Goal: Register for event/course

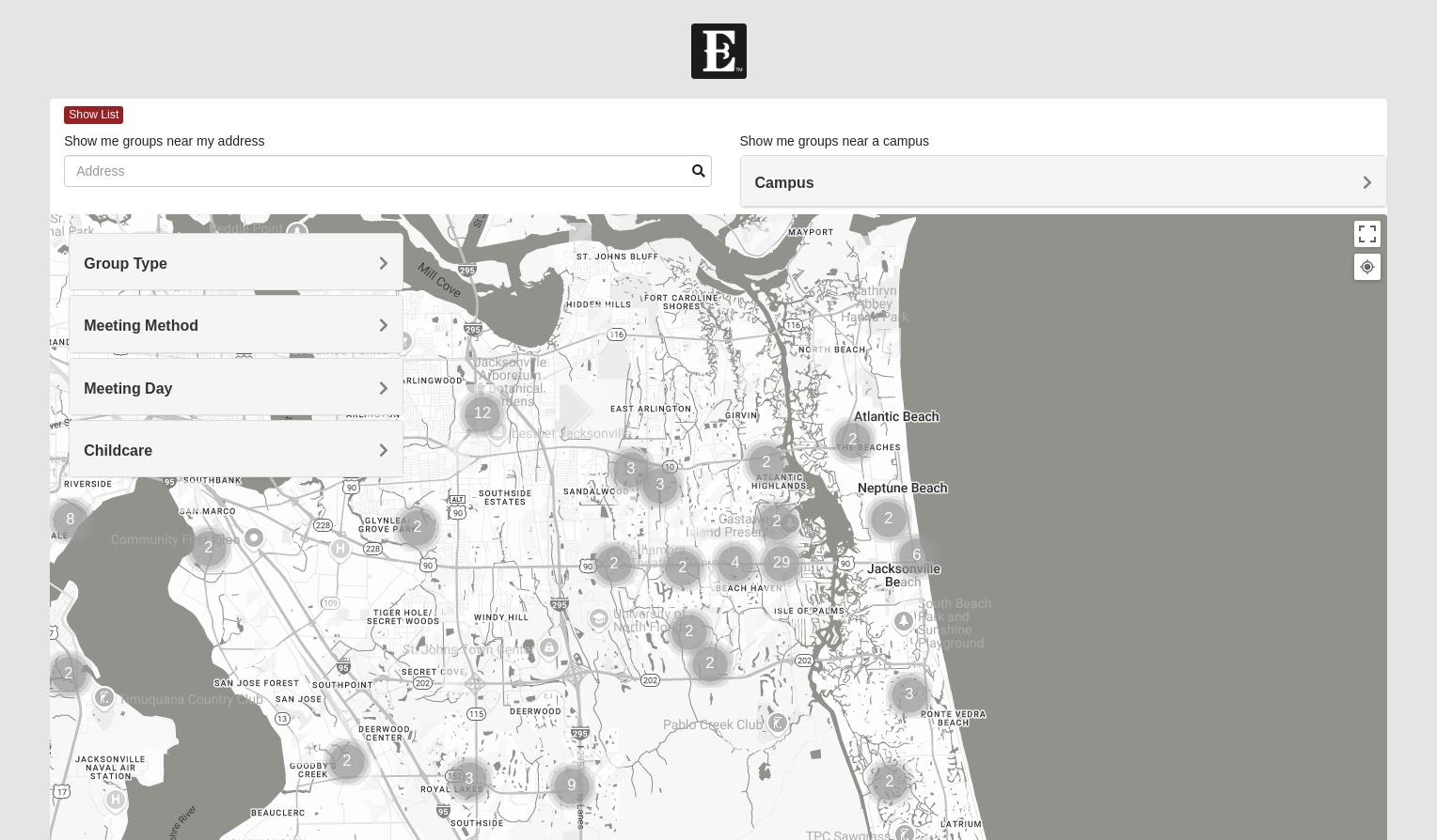
drag, startPoint x: 646, startPoint y: 718, endPoint x: 715, endPoint y: 695, distance: 72.7
click at [715, 695] on div at bounding box center [718, 589] width 1337 height 751
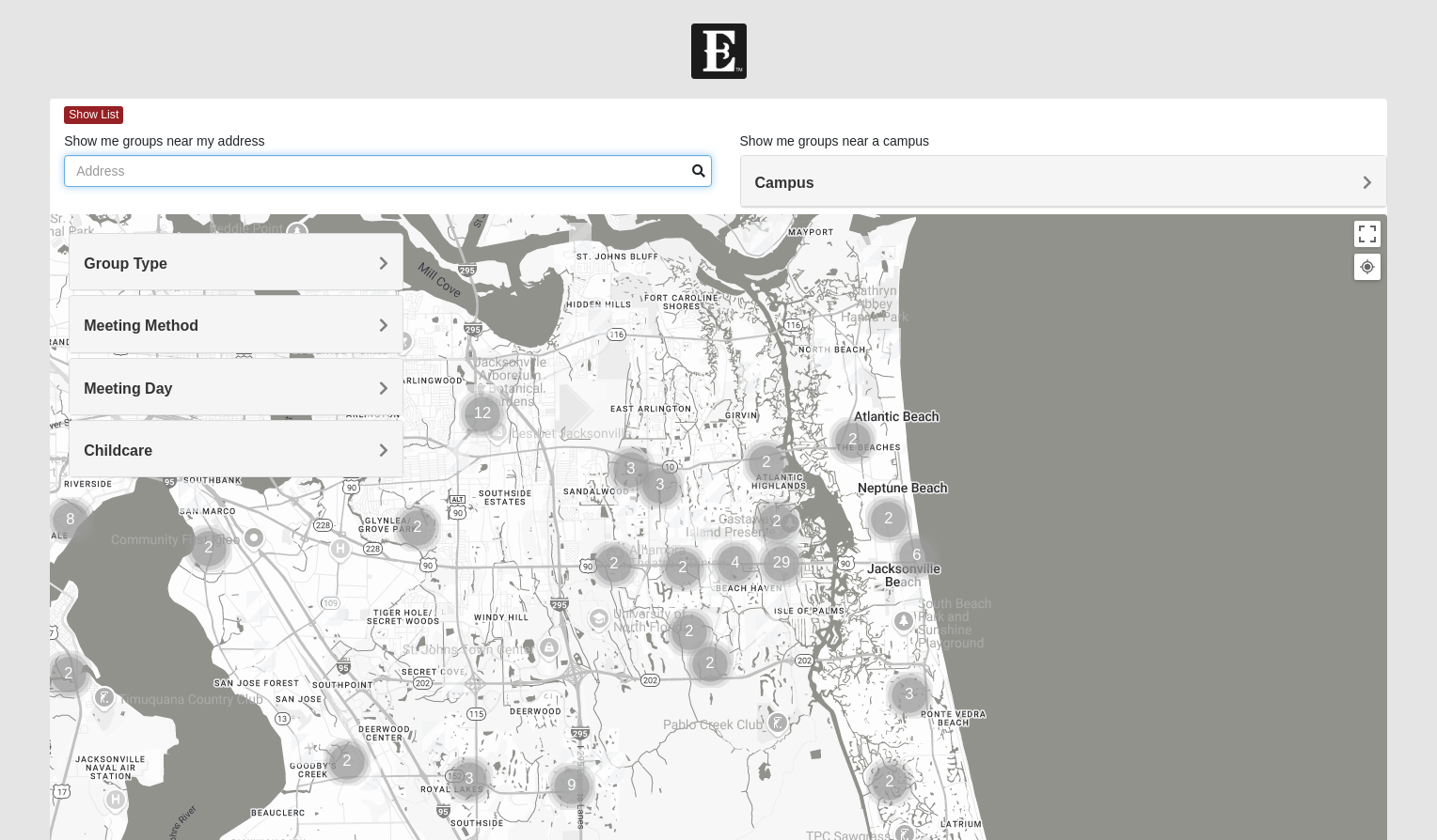
click at [230, 174] on input "Show me groups near my address" at bounding box center [387, 171] width 647 height 32
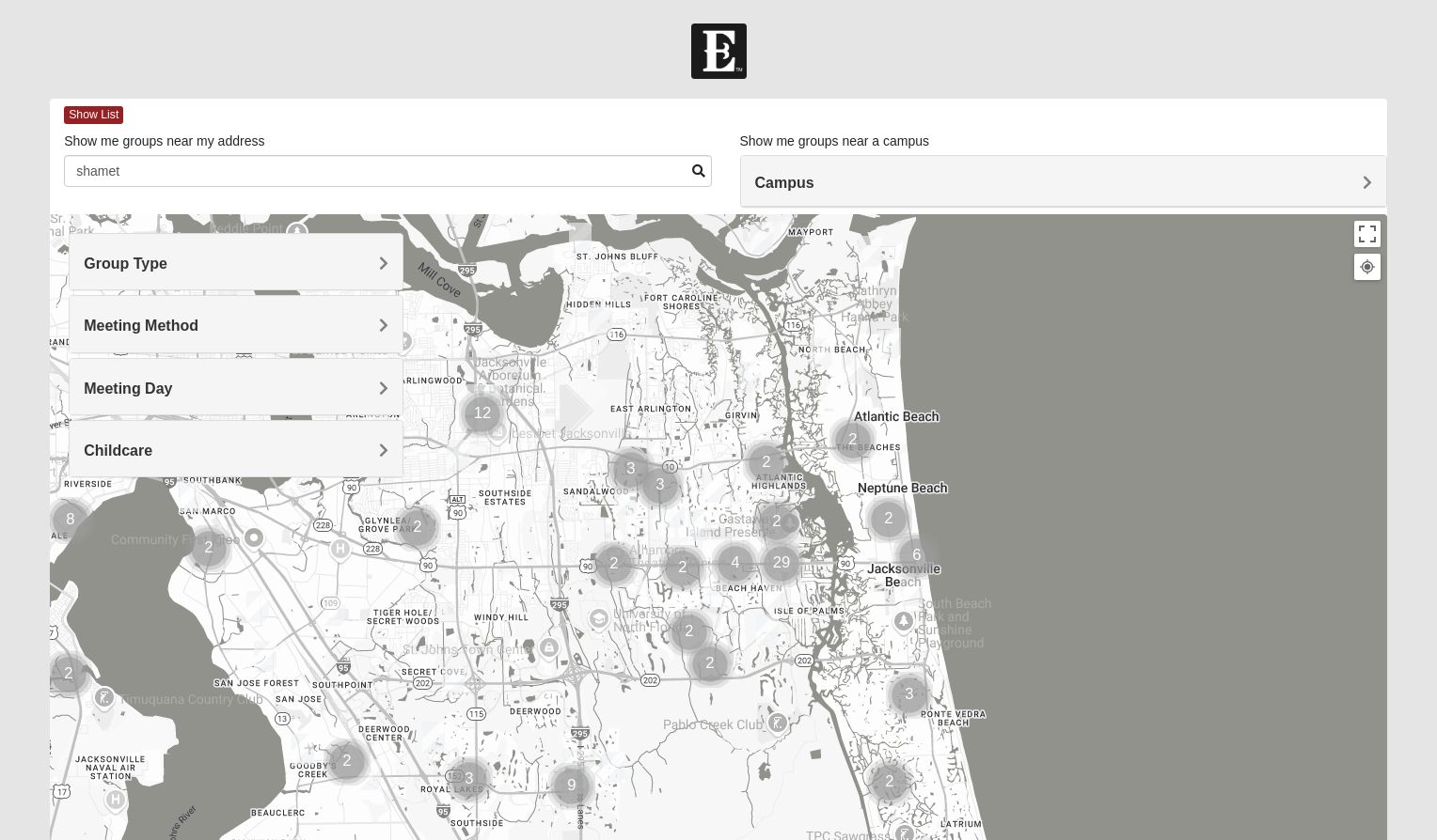
click at [277, 309] on div "Meeting Method" at bounding box center [235, 323] width 332 height 56
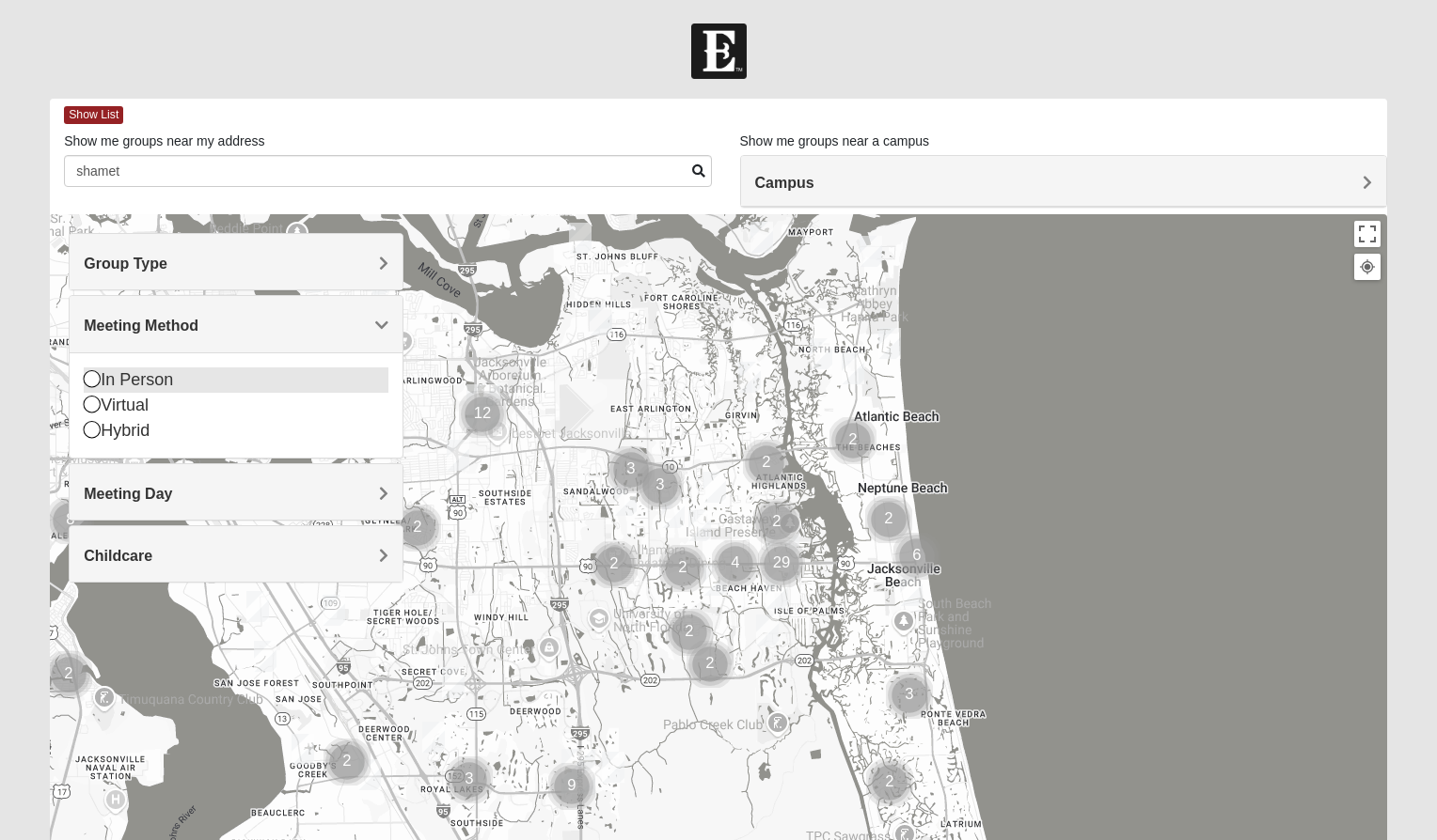
click at [156, 380] on div "In Person" at bounding box center [235, 379] width 304 height 25
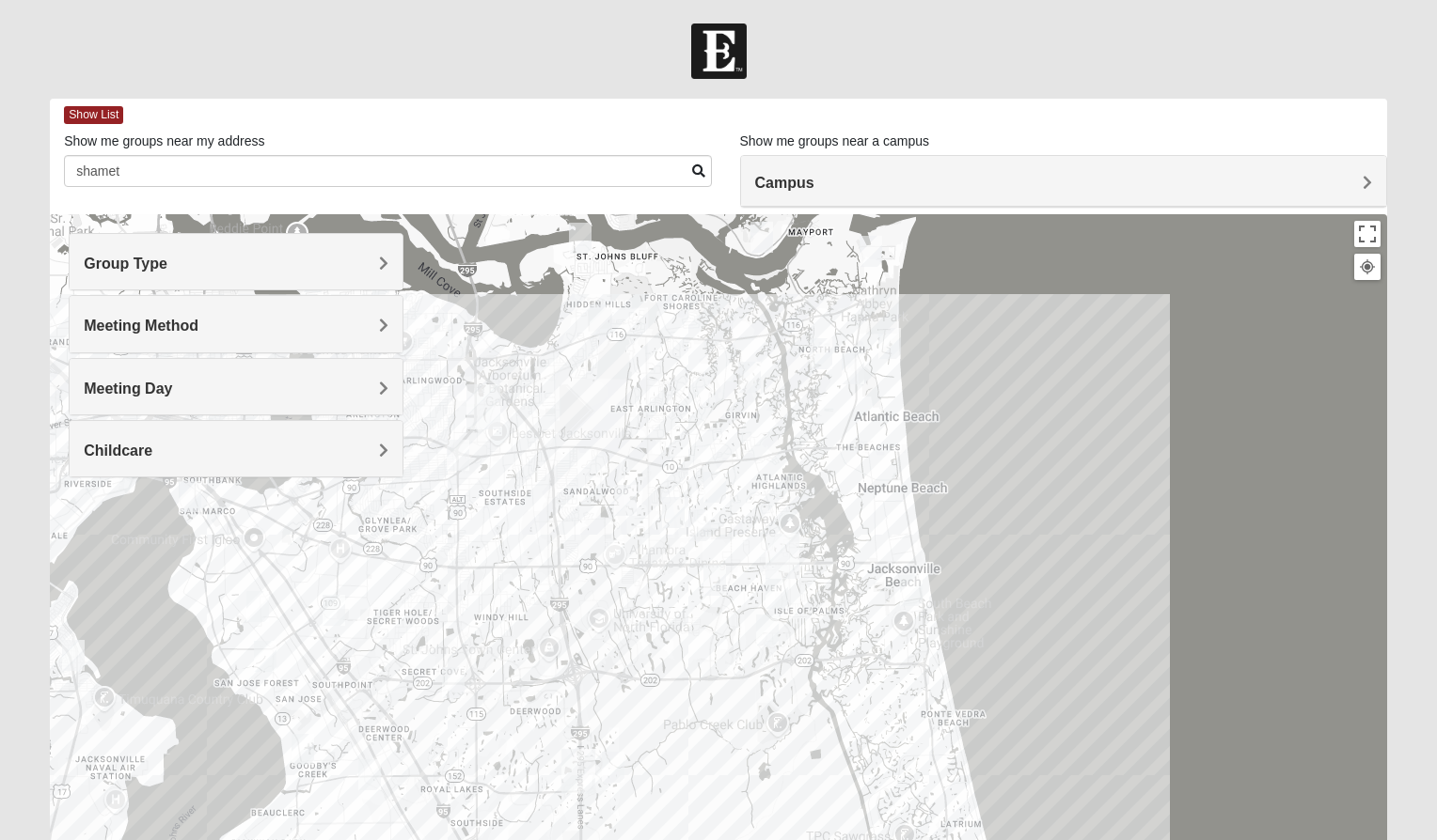
click at [623, 641] on div at bounding box center [718, 589] width 1337 height 751
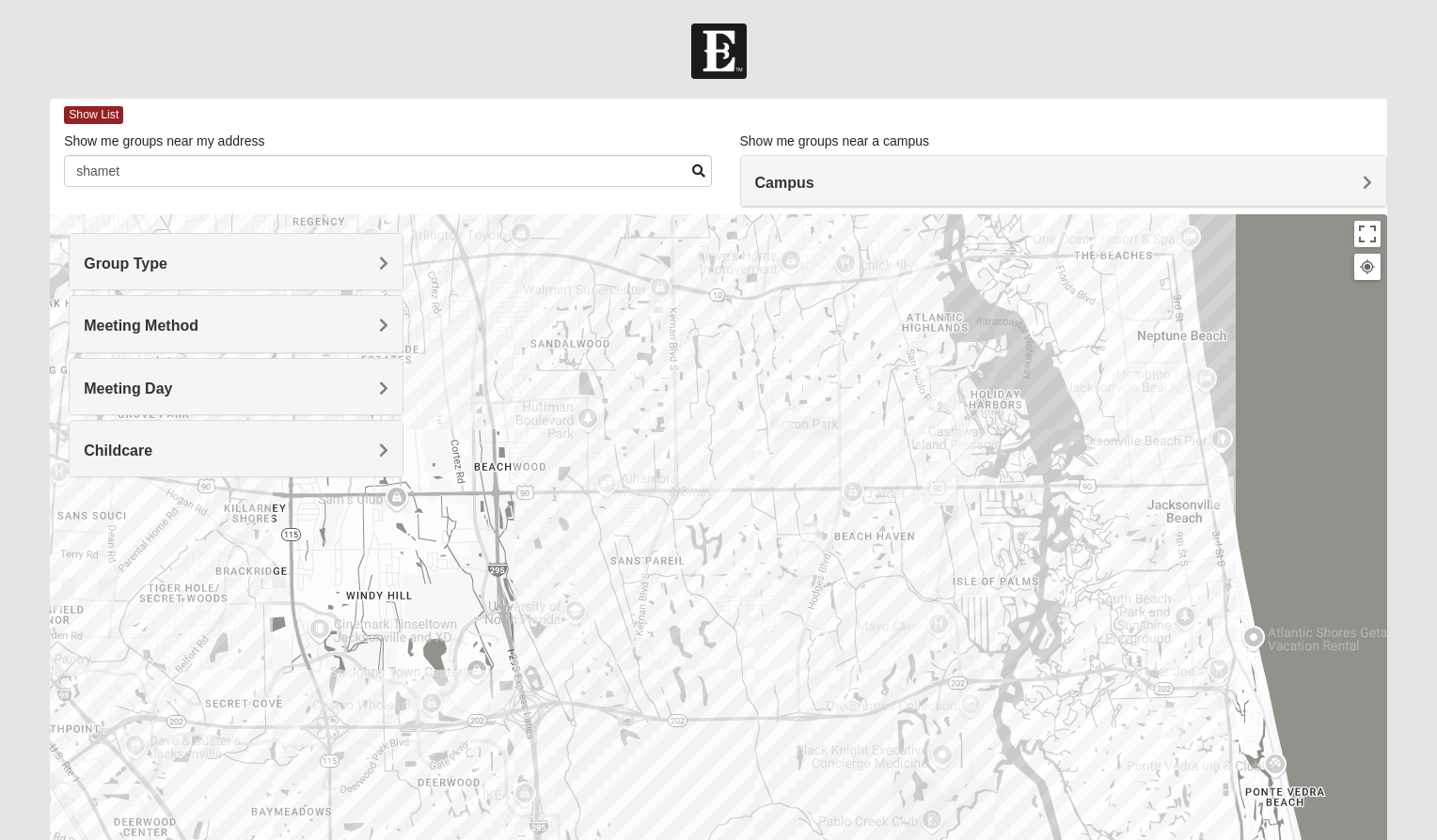
click at [603, 483] on div at bounding box center [718, 589] width 1337 height 751
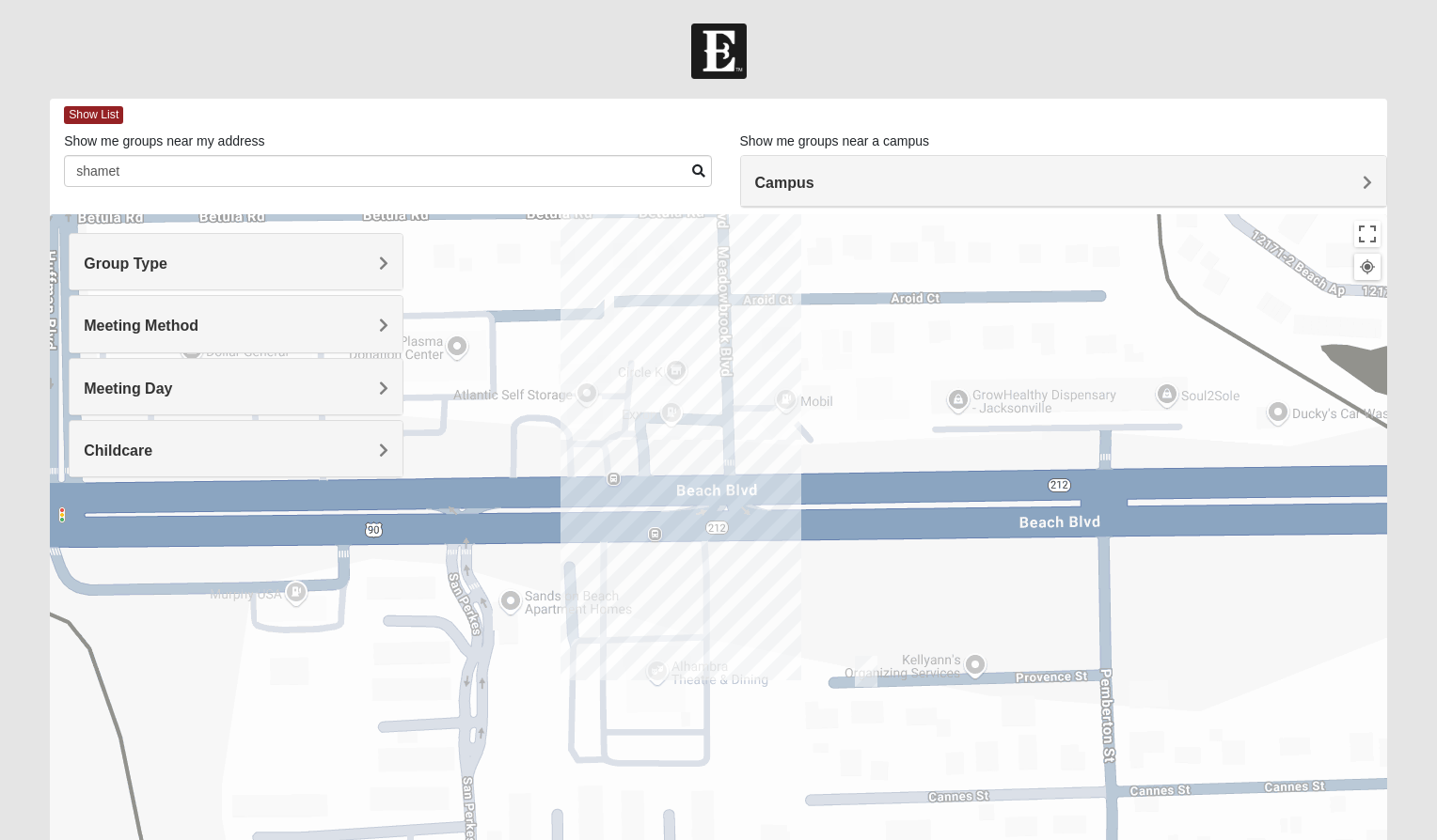
drag, startPoint x: 607, startPoint y: 558, endPoint x: 522, endPoint y: 406, distance: 174.2
click at [522, 406] on div at bounding box center [718, 589] width 1337 height 751
click at [864, 667] on img "Womens Chapman 32224" at bounding box center [865, 671] width 23 height 31
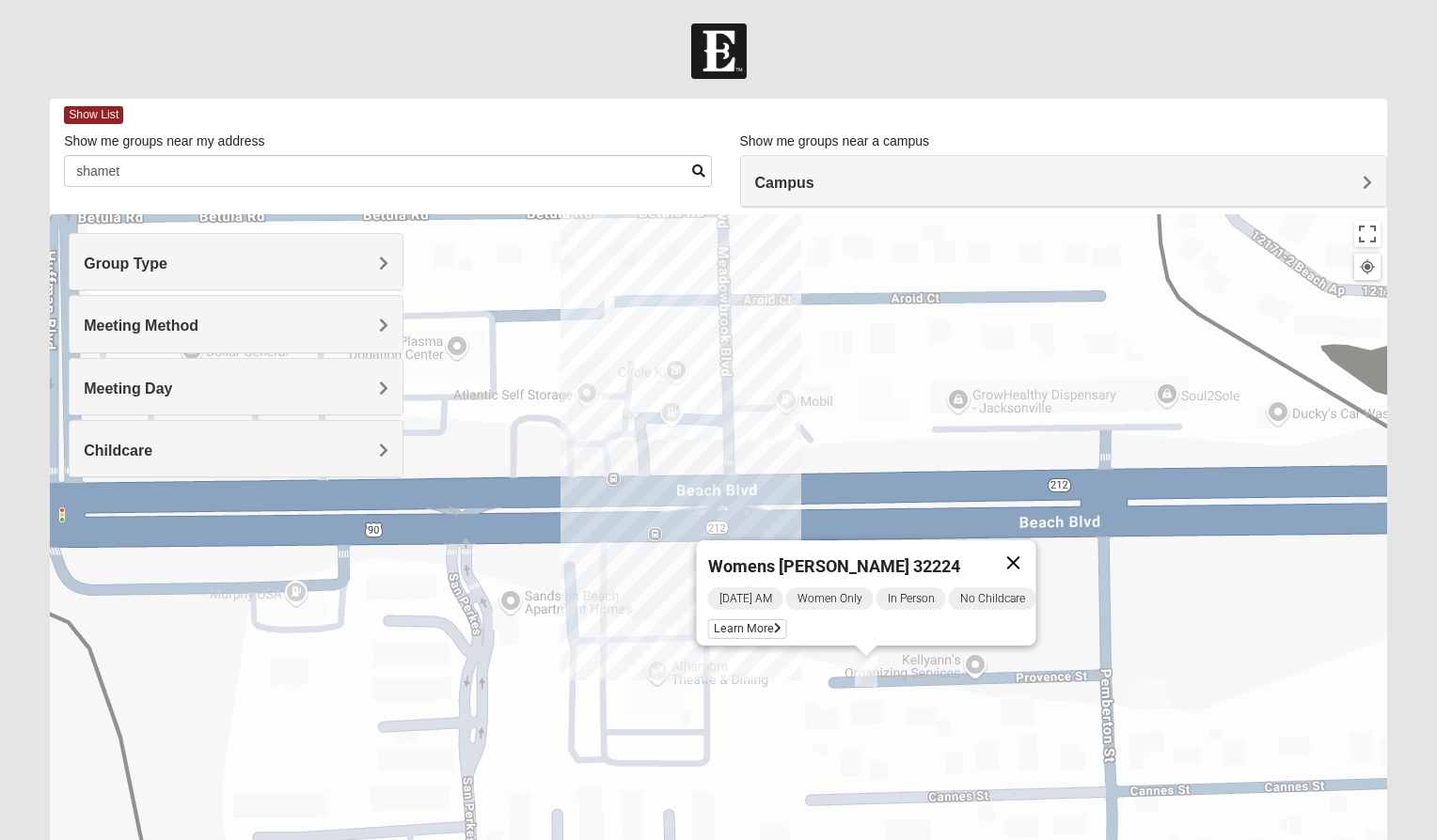
click at [1022, 548] on button "Close" at bounding box center [1013, 562] width 45 height 45
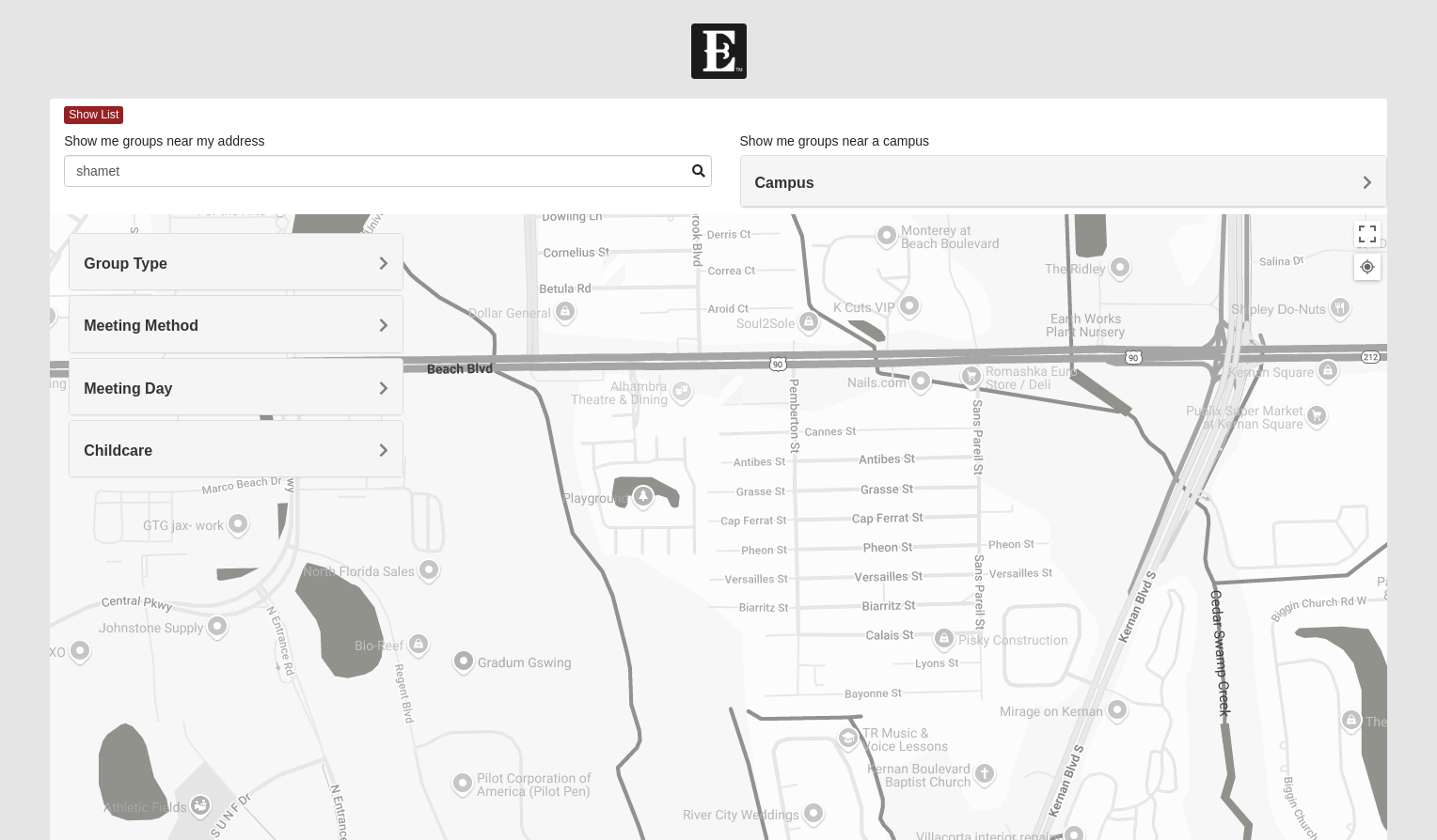
drag, startPoint x: 798, startPoint y: 464, endPoint x: 672, endPoint y: 398, distance: 142.2
click at [672, 398] on div at bounding box center [718, 589] width 1337 height 751
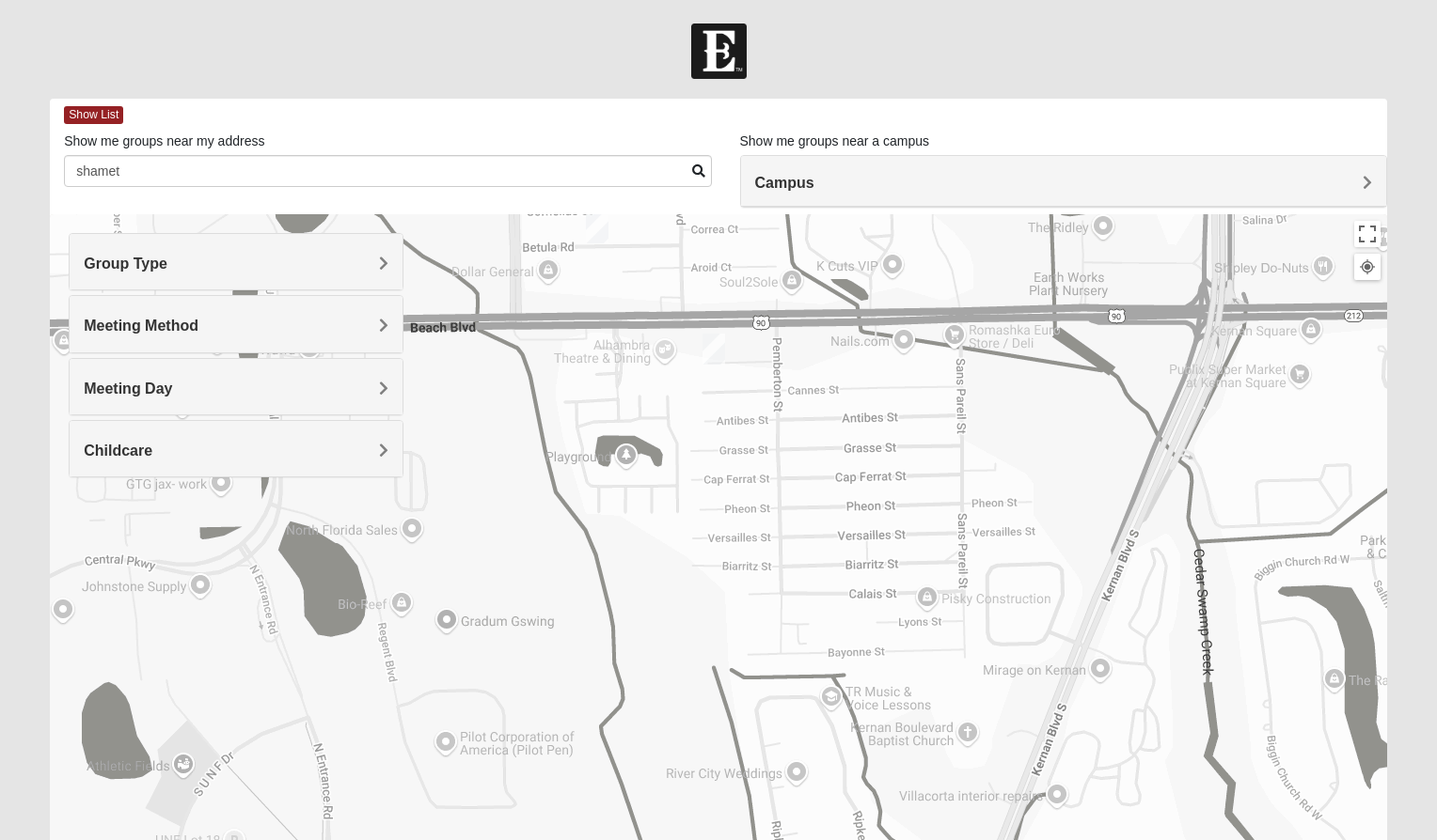
drag, startPoint x: 790, startPoint y: 530, endPoint x: 555, endPoint y: 248, distance: 367.1
click at [555, 248] on div at bounding box center [718, 589] width 1337 height 751
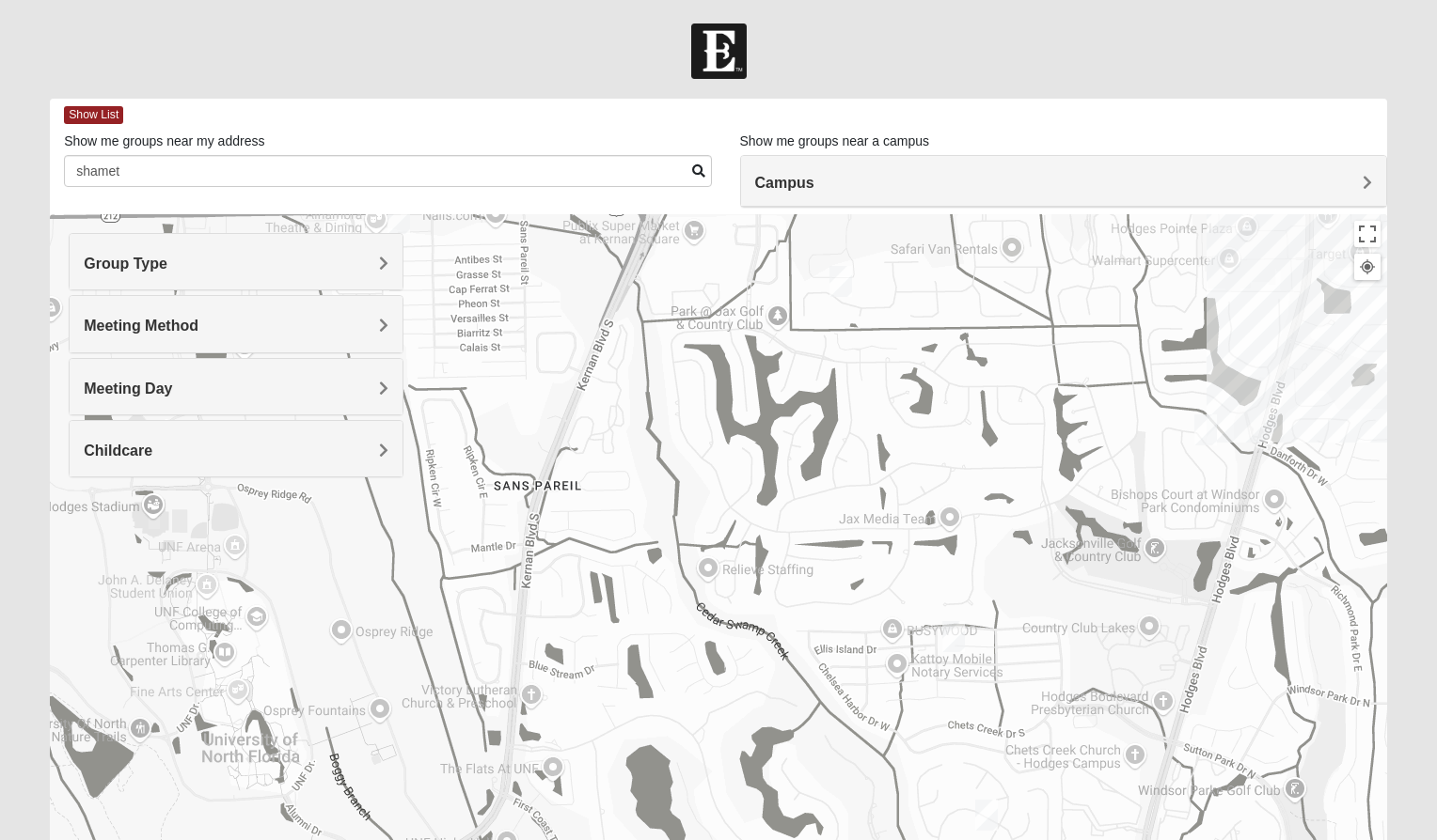
drag, startPoint x: 947, startPoint y: 647, endPoint x: 772, endPoint y: 634, distance: 175.5
click at [772, 634] on div at bounding box center [718, 589] width 1337 height 751
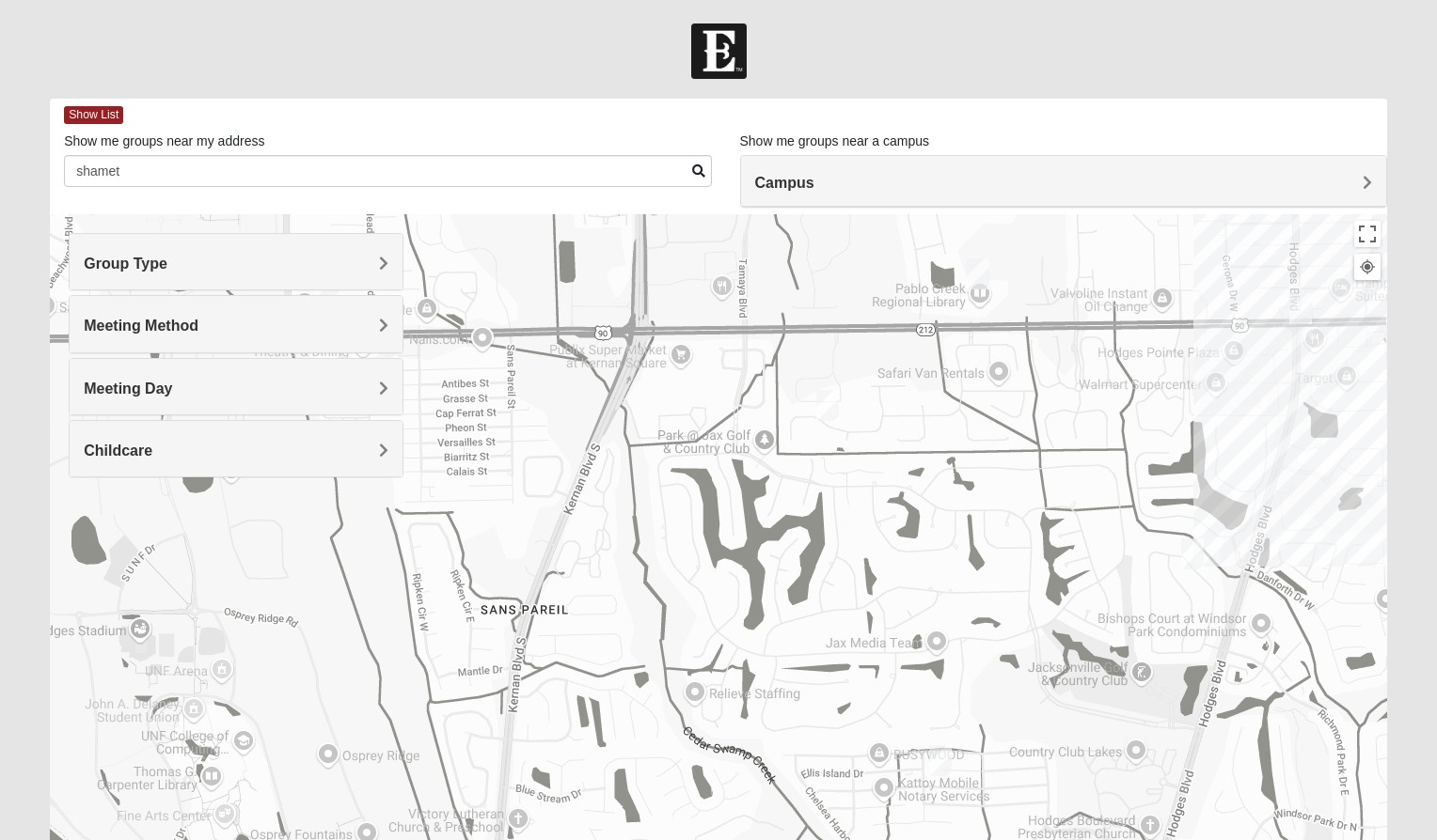
drag, startPoint x: 857, startPoint y: 448, endPoint x: 848, endPoint y: 557, distance: 109.4
click at [848, 557] on div at bounding box center [718, 589] width 1337 height 751
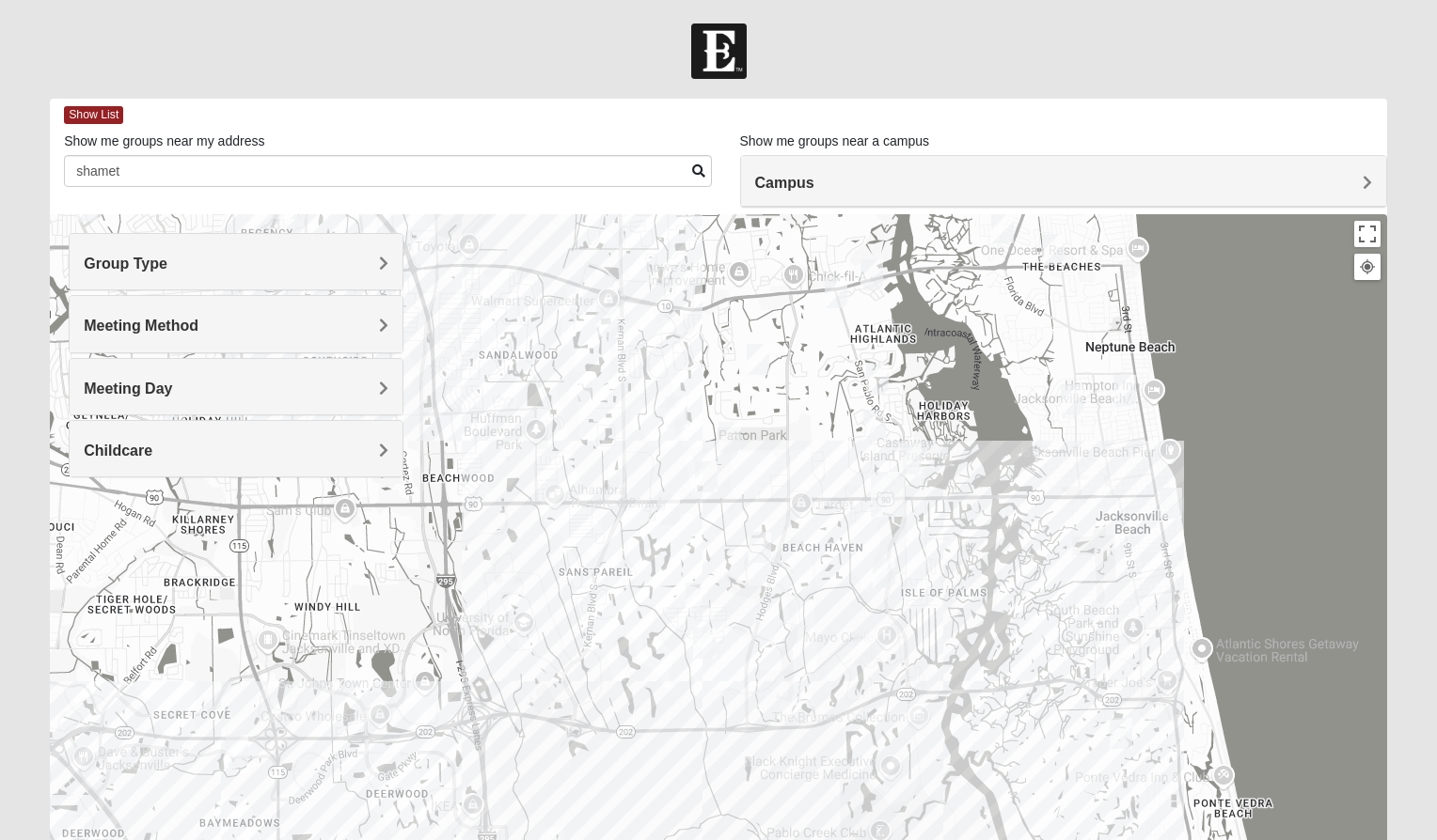
drag, startPoint x: 582, startPoint y: 634, endPoint x: 544, endPoint y: 608, distance: 46.0
click at [545, 608] on div at bounding box center [718, 589] width 1337 height 751
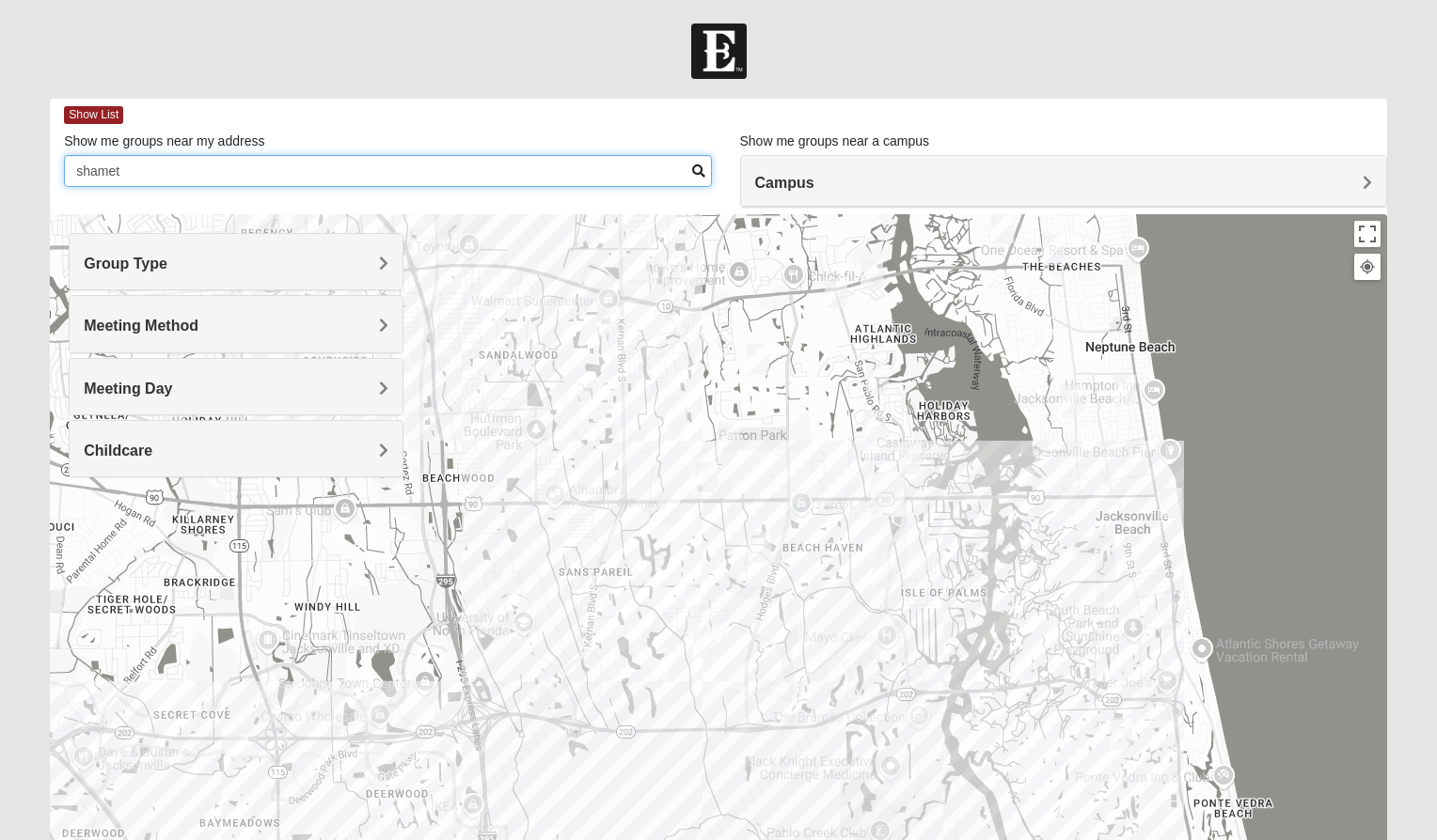
drag, startPoint x: 276, startPoint y: 181, endPoint x: 241, endPoint y: 187, distance: 35.5
click at [245, 183] on input "shamet" at bounding box center [387, 171] width 647 height 32
drag, startPoint x: 229, startPoint y: 173, endPoint x: -164, endPoint y: 130, distance: 395.3
click at [0, 130] on html "Log In Find A Group Error Show List Loading Groups" at bounding box center [718, 518] width 1437 height 1035
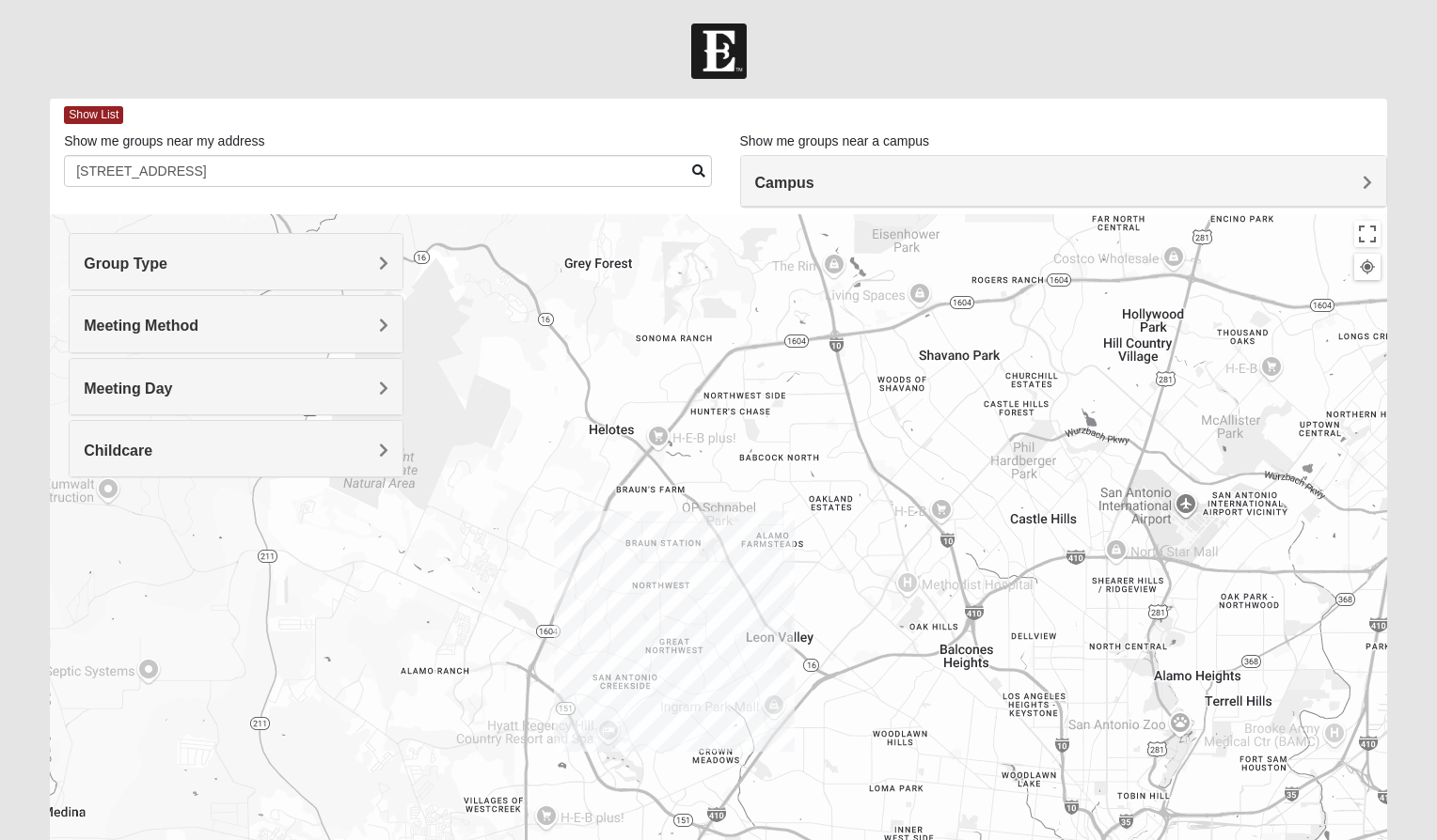
click at [709, 616] on div at bounding box center [718, 589] width 1337 height 751
click at [720, 608] on div at bounding box center [718, 589] width 1337 height 751
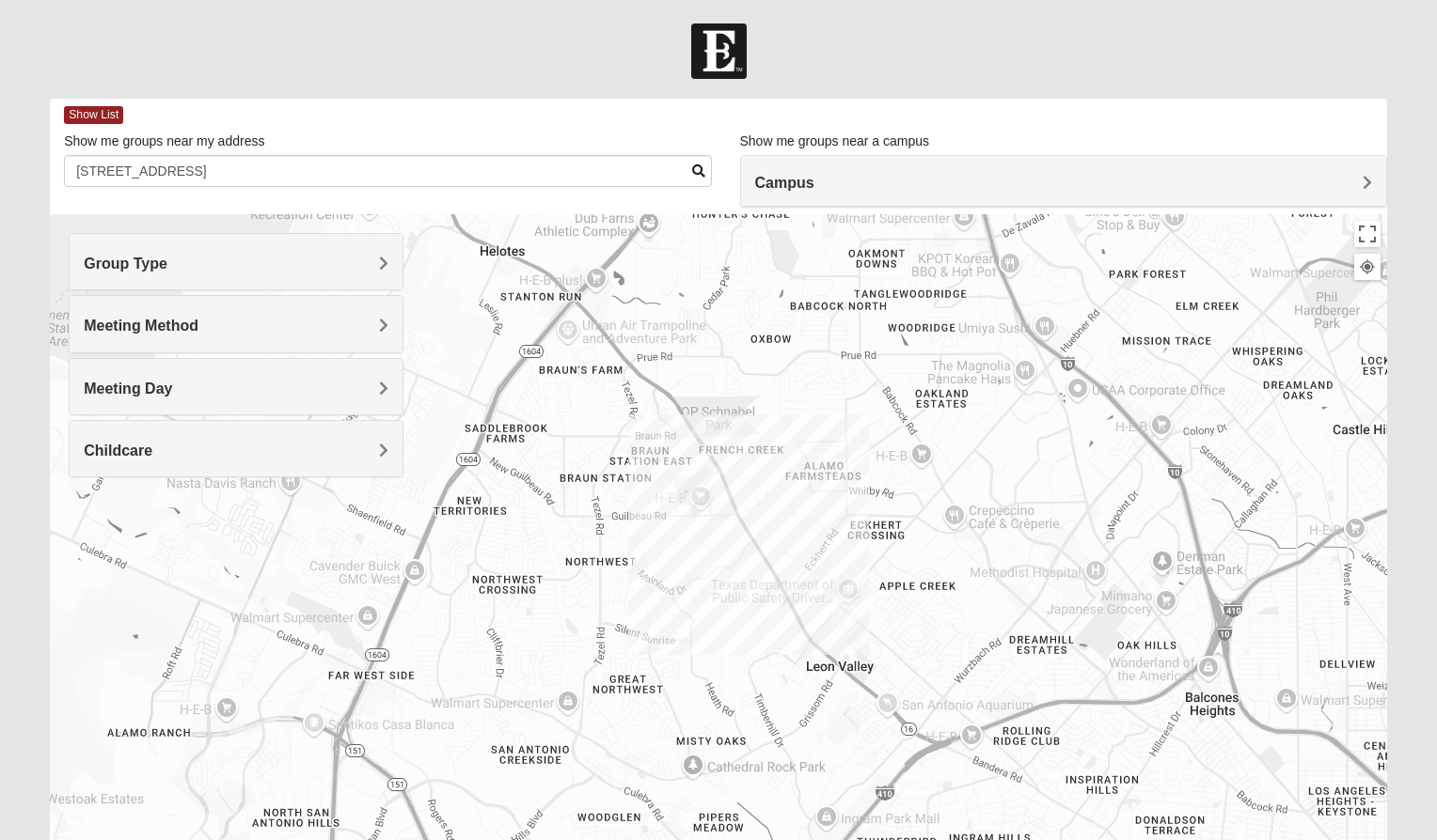
click at [695, 592] on div at bounding box center [718, 589] width 1337 height 751
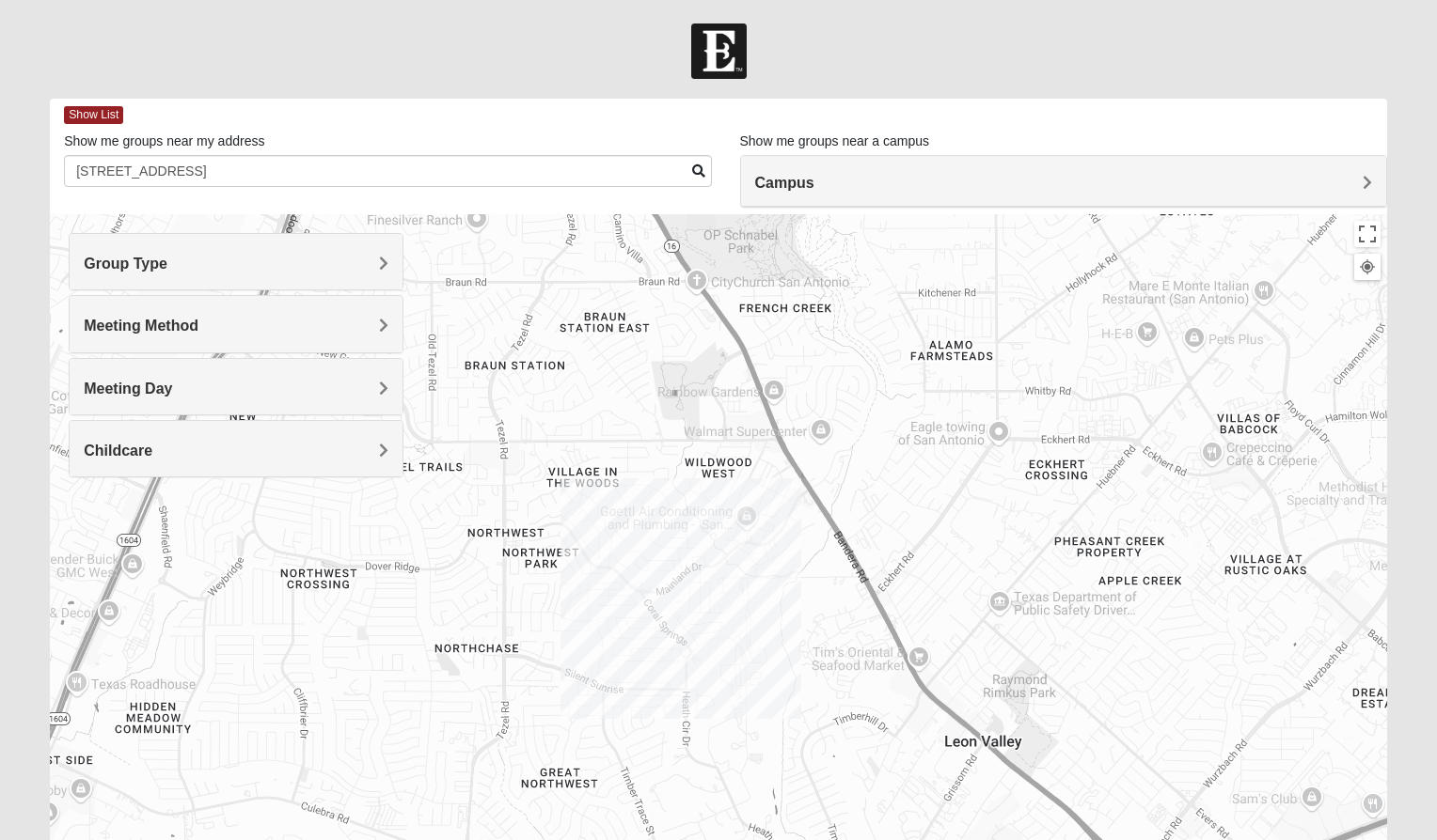
click at [713, 598] on div at bounding box center [718, 589] width 1337 height 751
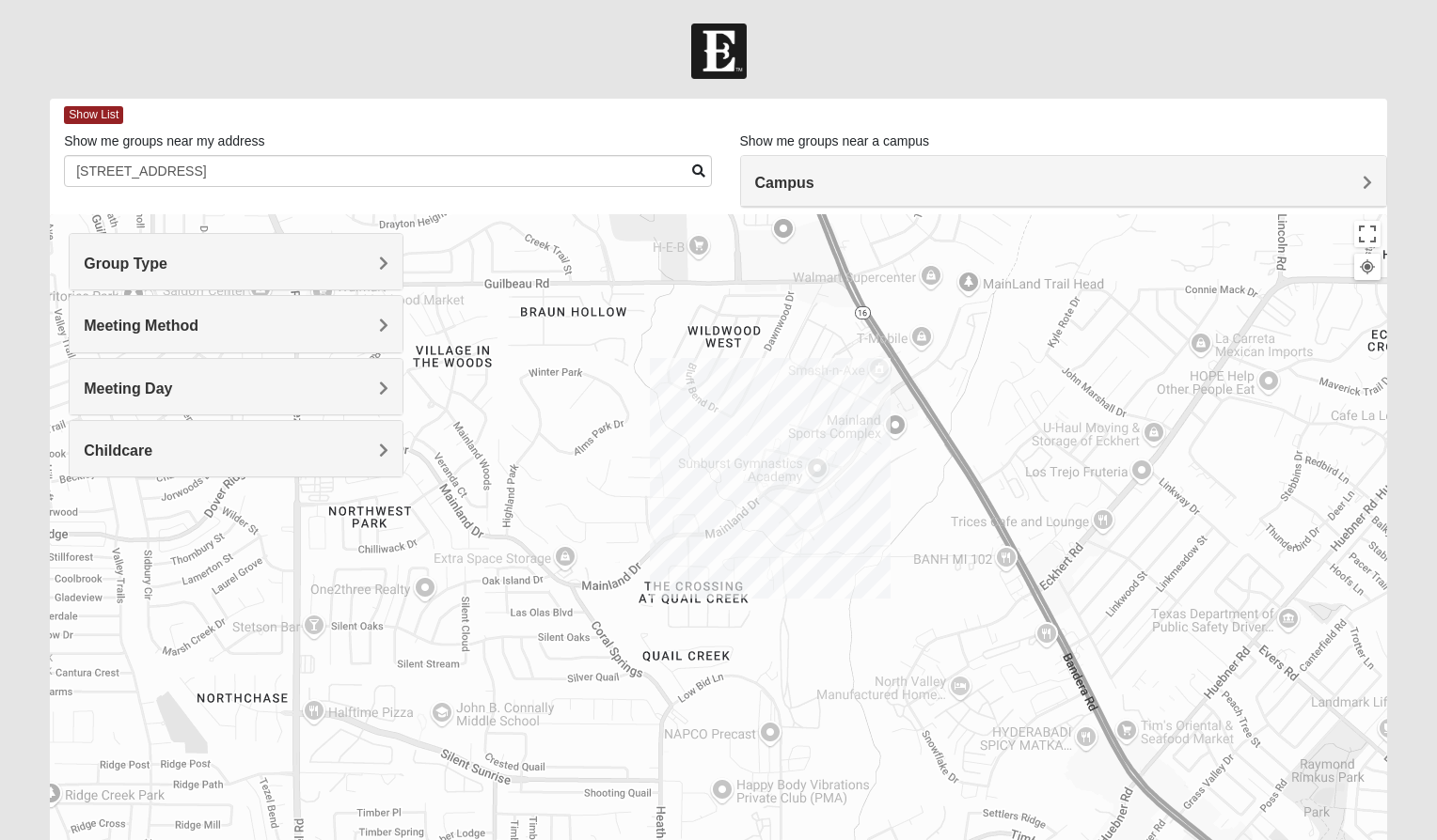
click at [756, 551] on div at bounding box center [718, 589] width 1337 height 751
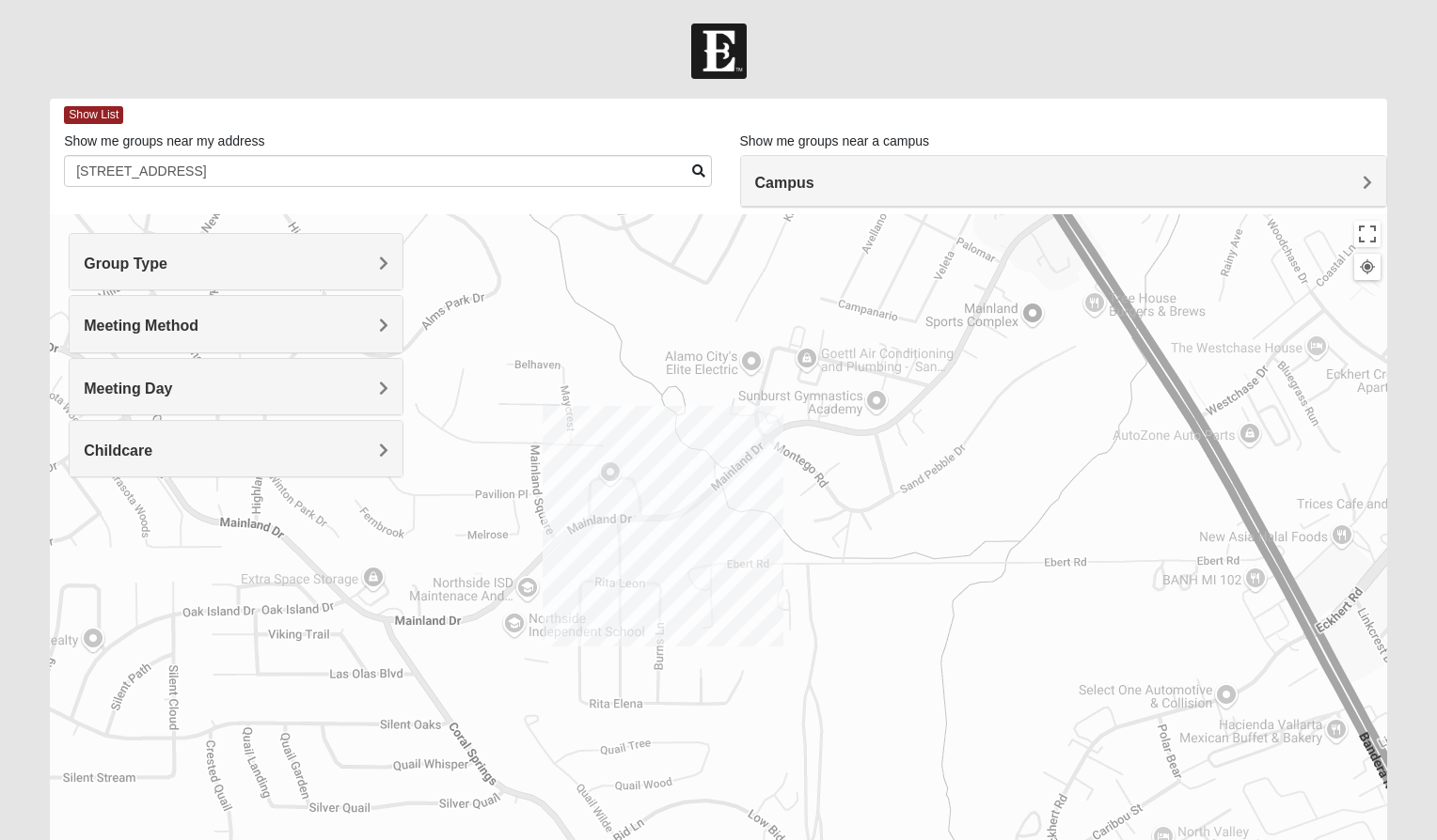
click at [773, 507] on div at bounding box center [718, 589] width 1337 height 751
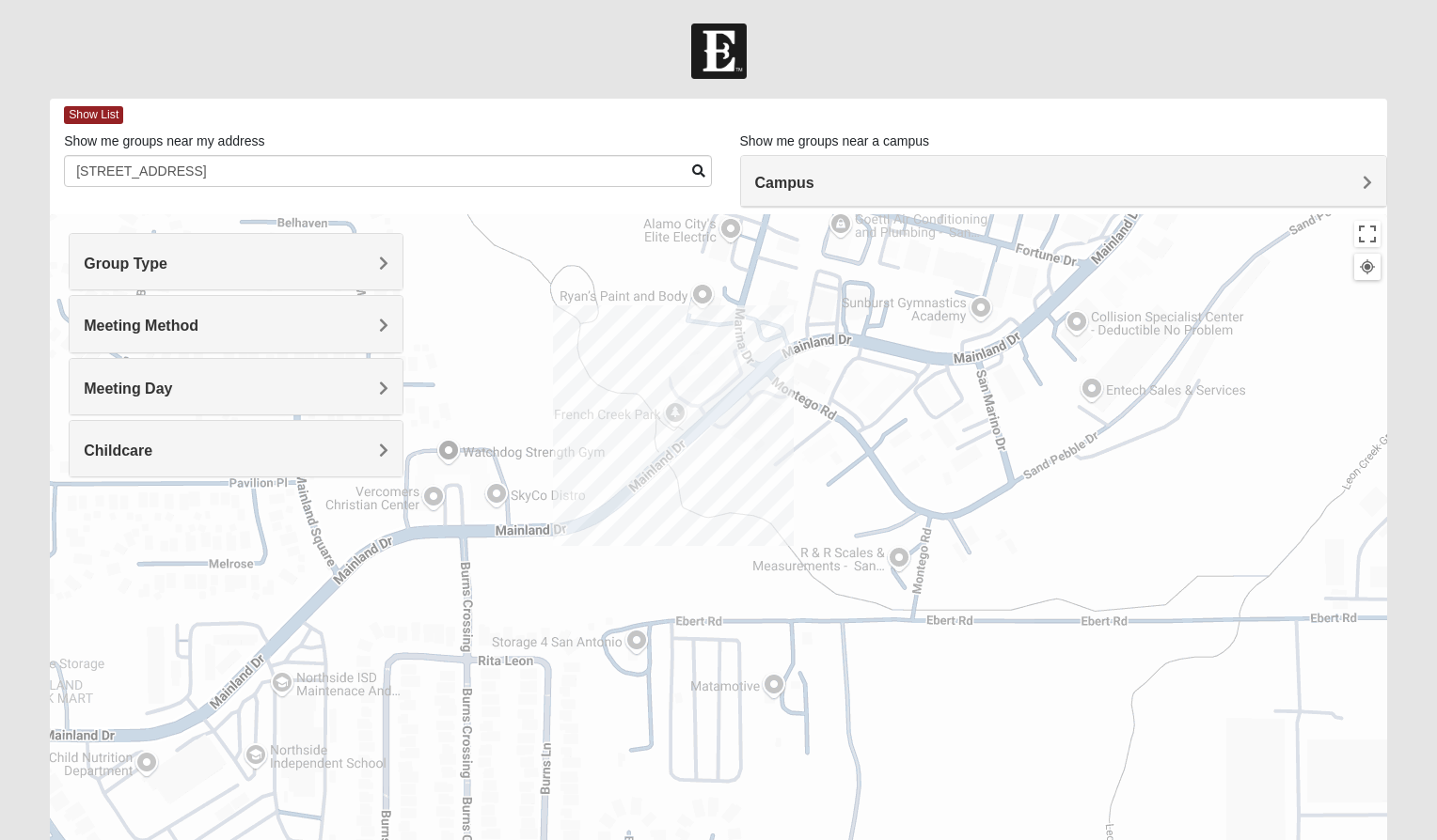
click at [767, 447] on div at bounding box center [718, 589] width 1337 height 751
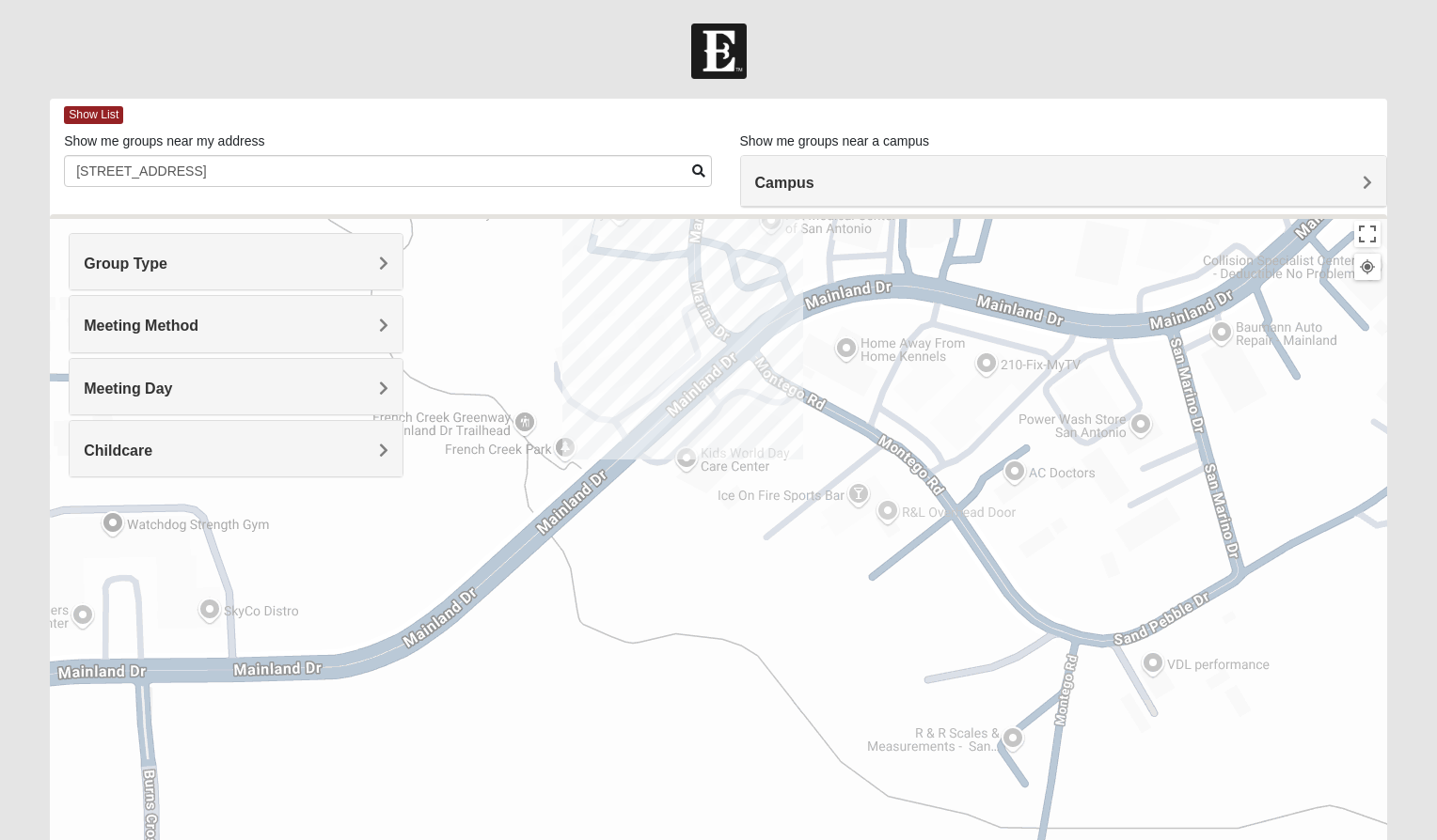
drag, startPoint x: 793, startPoint y: 415, endPoint x: 771, endPoint y: 481, distance: 69.6
click at [770, 480] on div at bounding box center [718, 589] width 1337 height 751
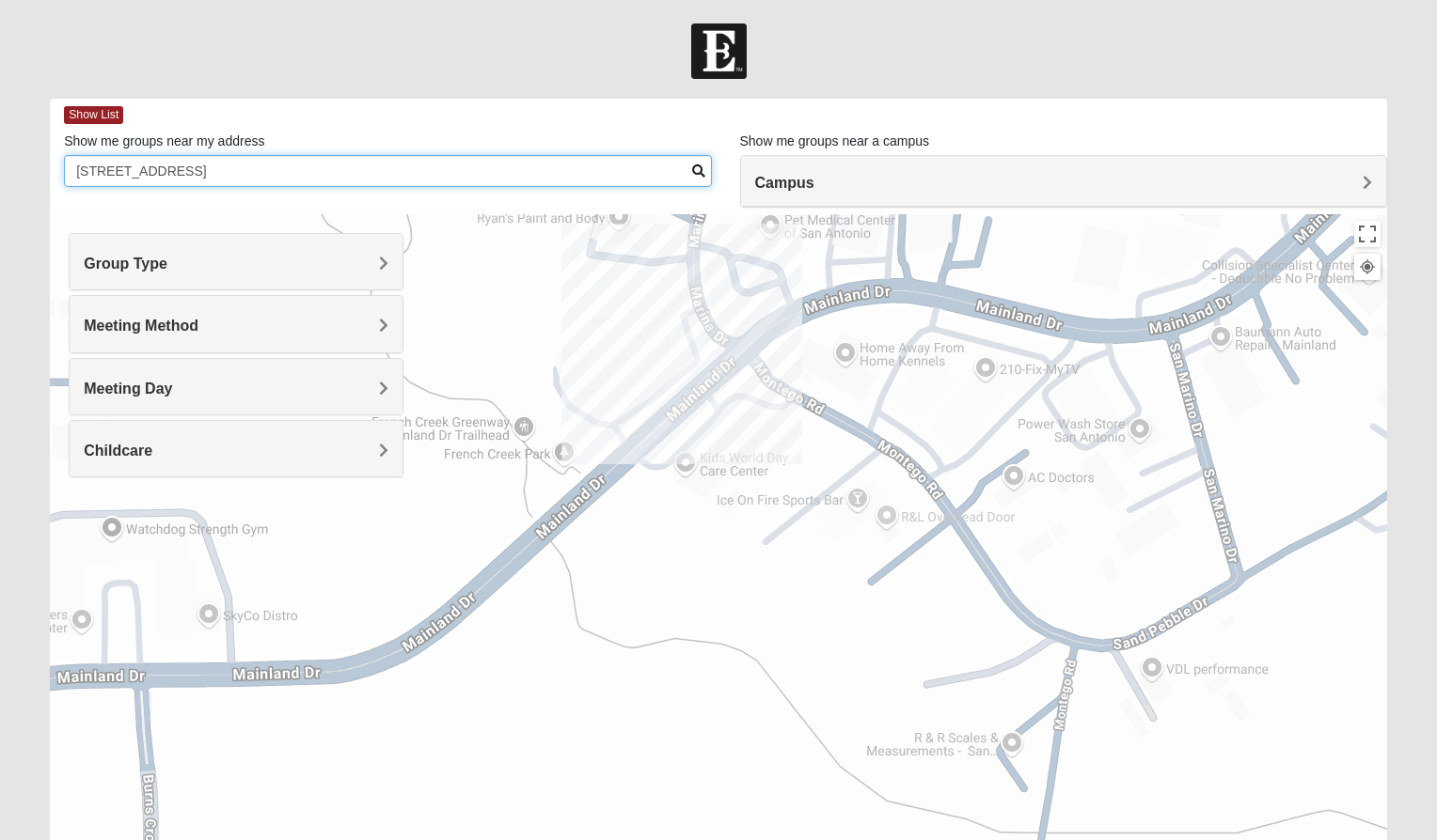
click at [258, 168] on input "[STREET_ADDRESS]" at bounding box center [387, 171] width 647 height 32
drag, startPoint x: 258, startPoint y: 168, endPoint x: 25, endPoint y: 160, distance: 233.1
click at [25, 160] on form "Log In Find A Group Error Show List Loading Groups" at bounding box center [718, 529] width 1437 height 1011
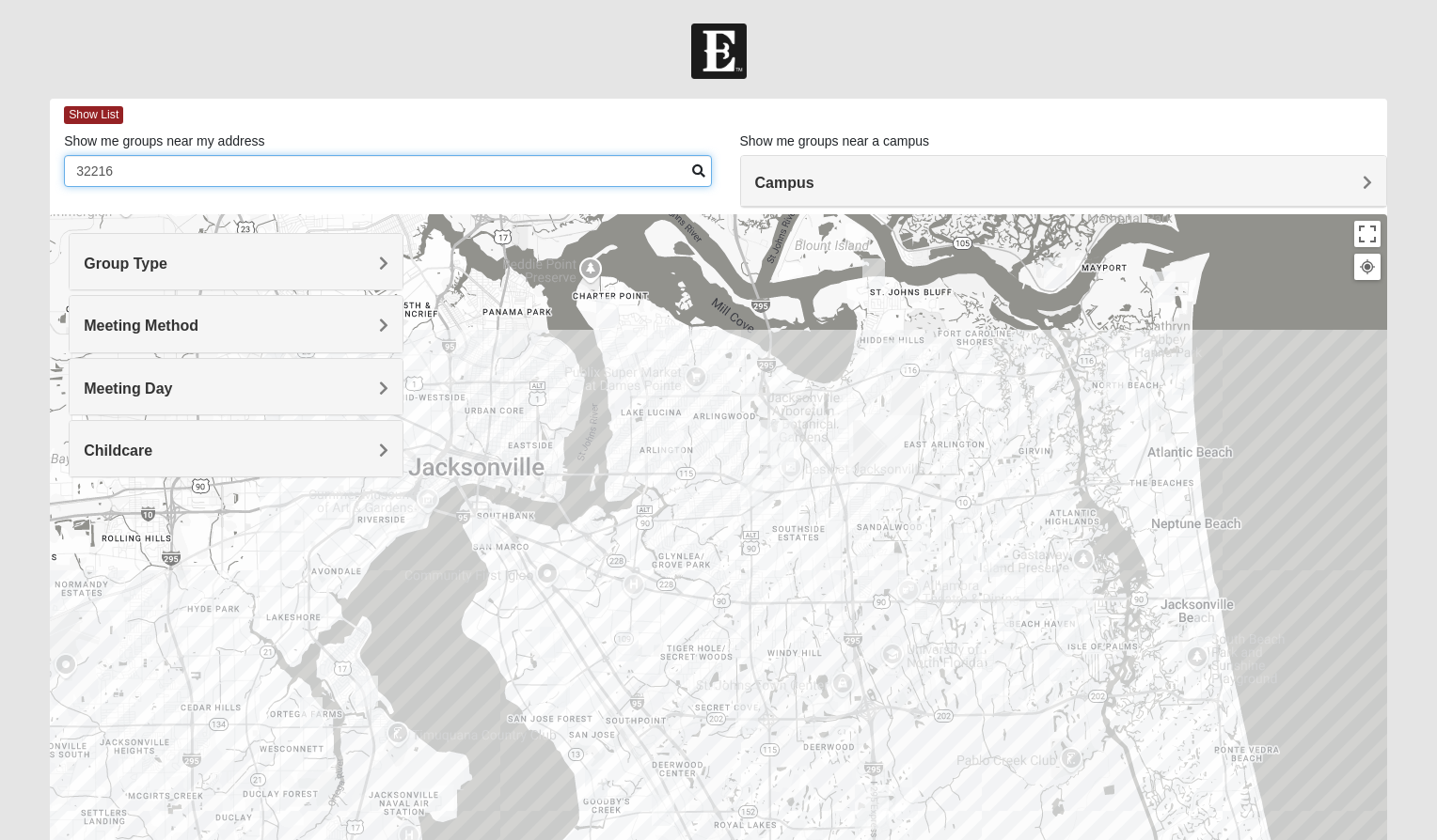
type input "32216"
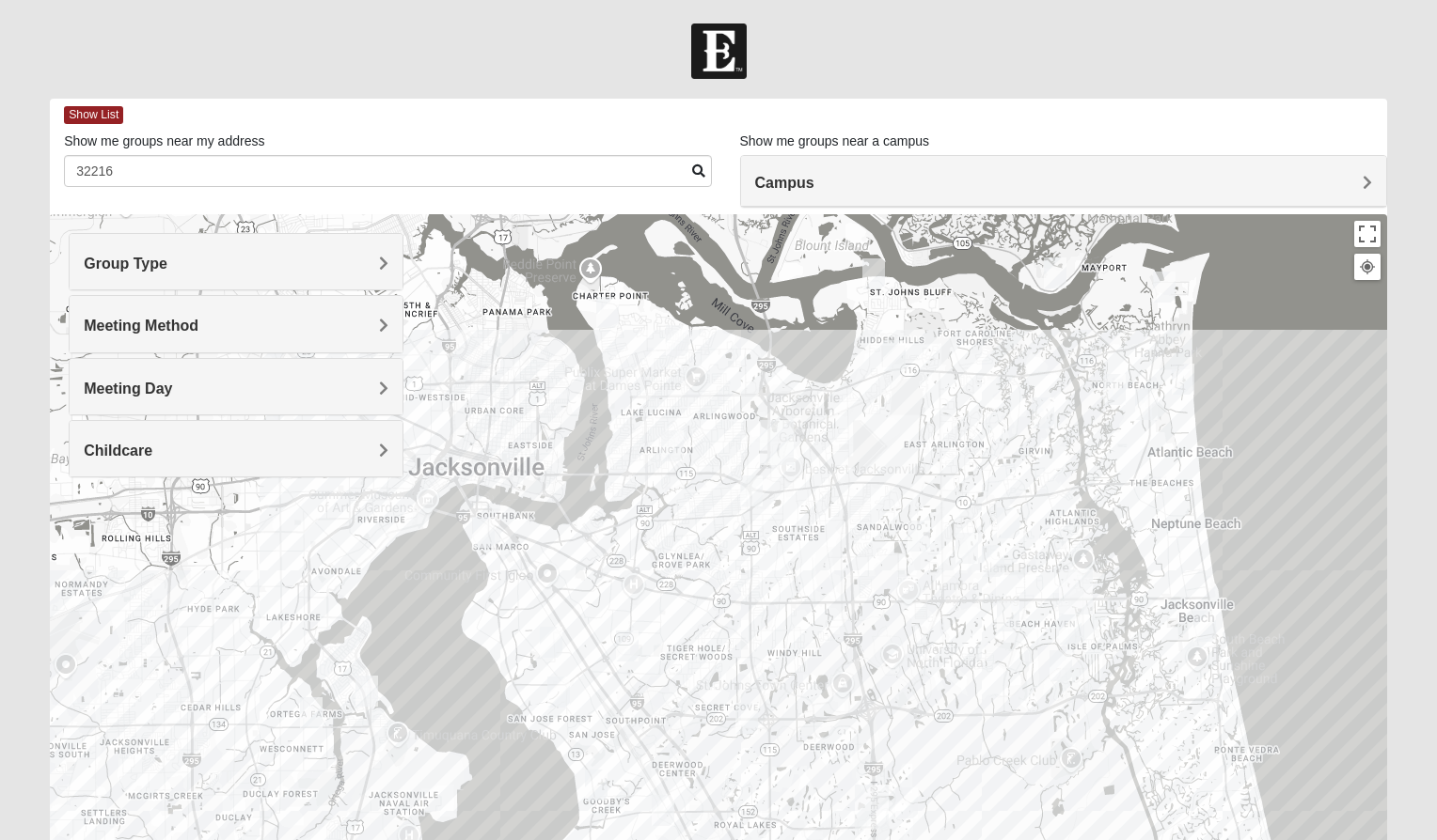
drag, startPoint x: 792, startPoint y: 592, endPoint x: 819, endPoint y: 523, distance: 74.1
click at [819, 523] on div at bounding box center [718, 589] width 1337 height 751
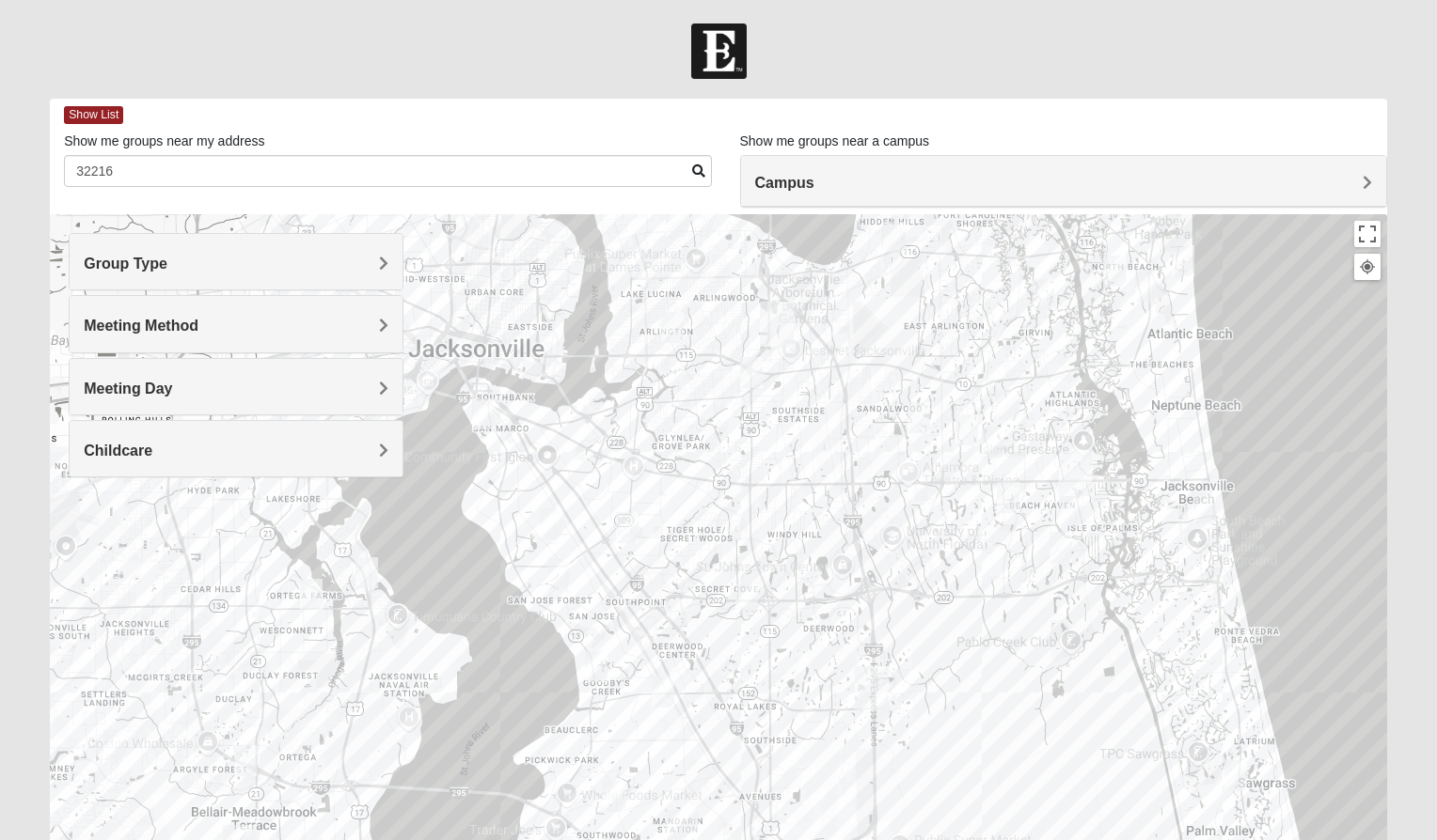
drag, startPoint x: 794, startPoint y: 659, endPoint x: 794, endPoint y: 535, distance: 124.0
click at [794, 535] on div at bounding box center [718, 589] width 1337 height 751
click at [784, 534] on div at bounding box center [718, 589] width 1337 height 751
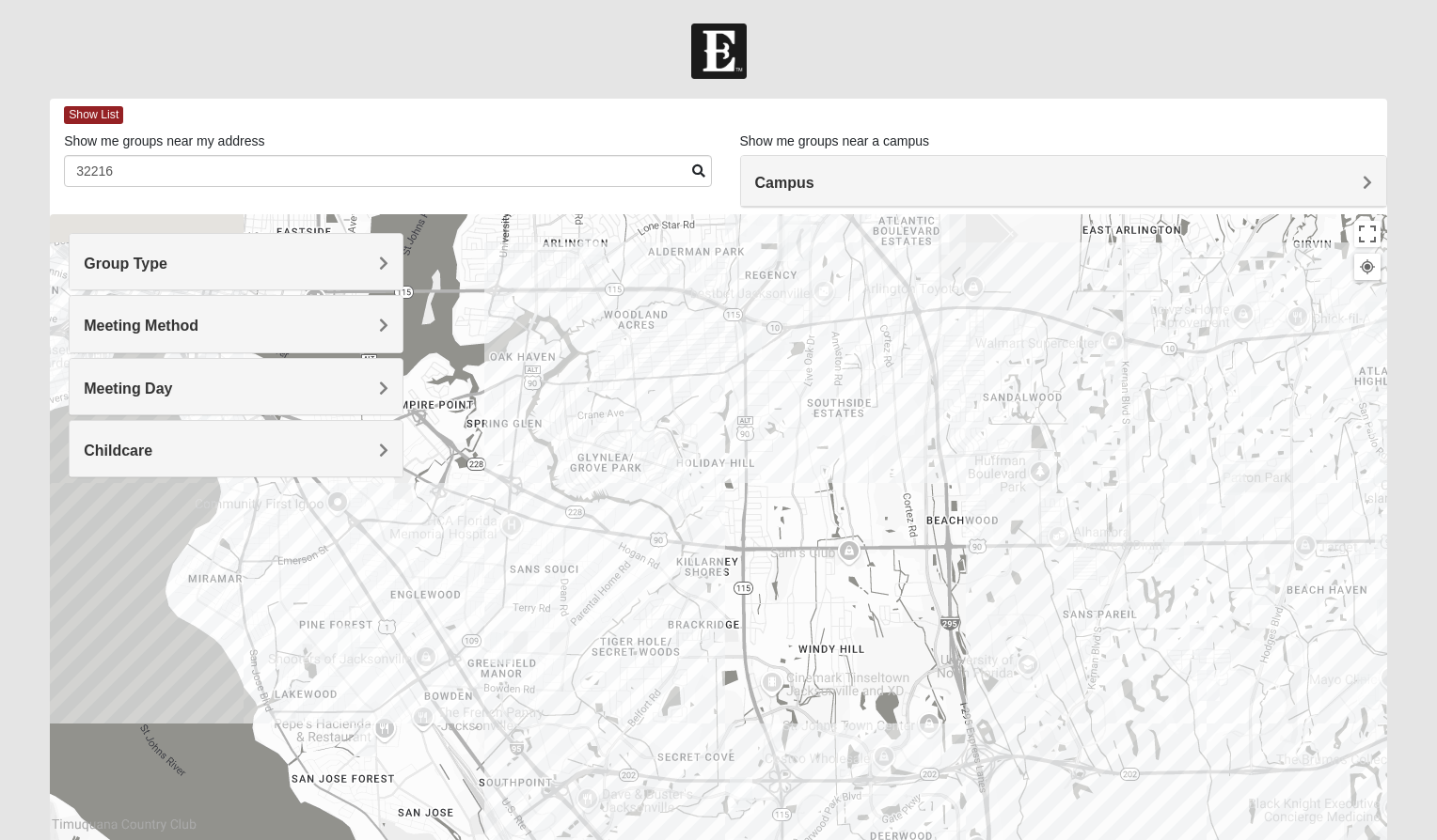
drag, startPoint x: 699, startPoint y: 412, endPoint x: 719, endPoint y: 489, distance: 79.6
click at [719, 489] on div at bounding box center [718, 589] width 1337 height 751
click at [713, 478] on div at bounding box center [718, 589] width 1337 height 751
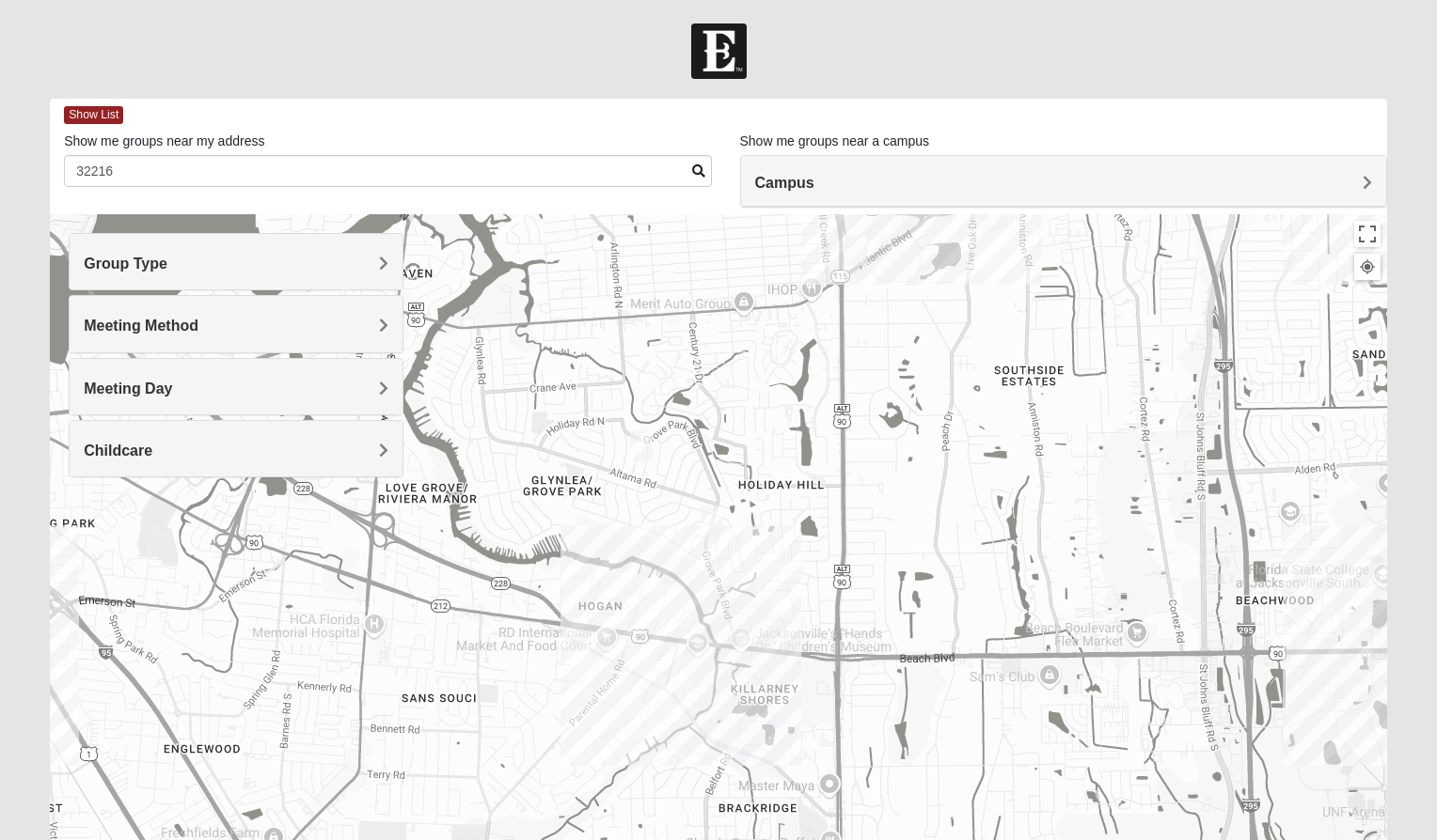
drag, startPoint x: 565, startPoint y: 521, endPoint x: 633, endPoint y: 558, distance: 77.4
click at [633, 558] on div at bounding box center [718, 589] width 1337 height 751
click at [586, 533] on div at bounding box center [718, 589] width 1337 height 751
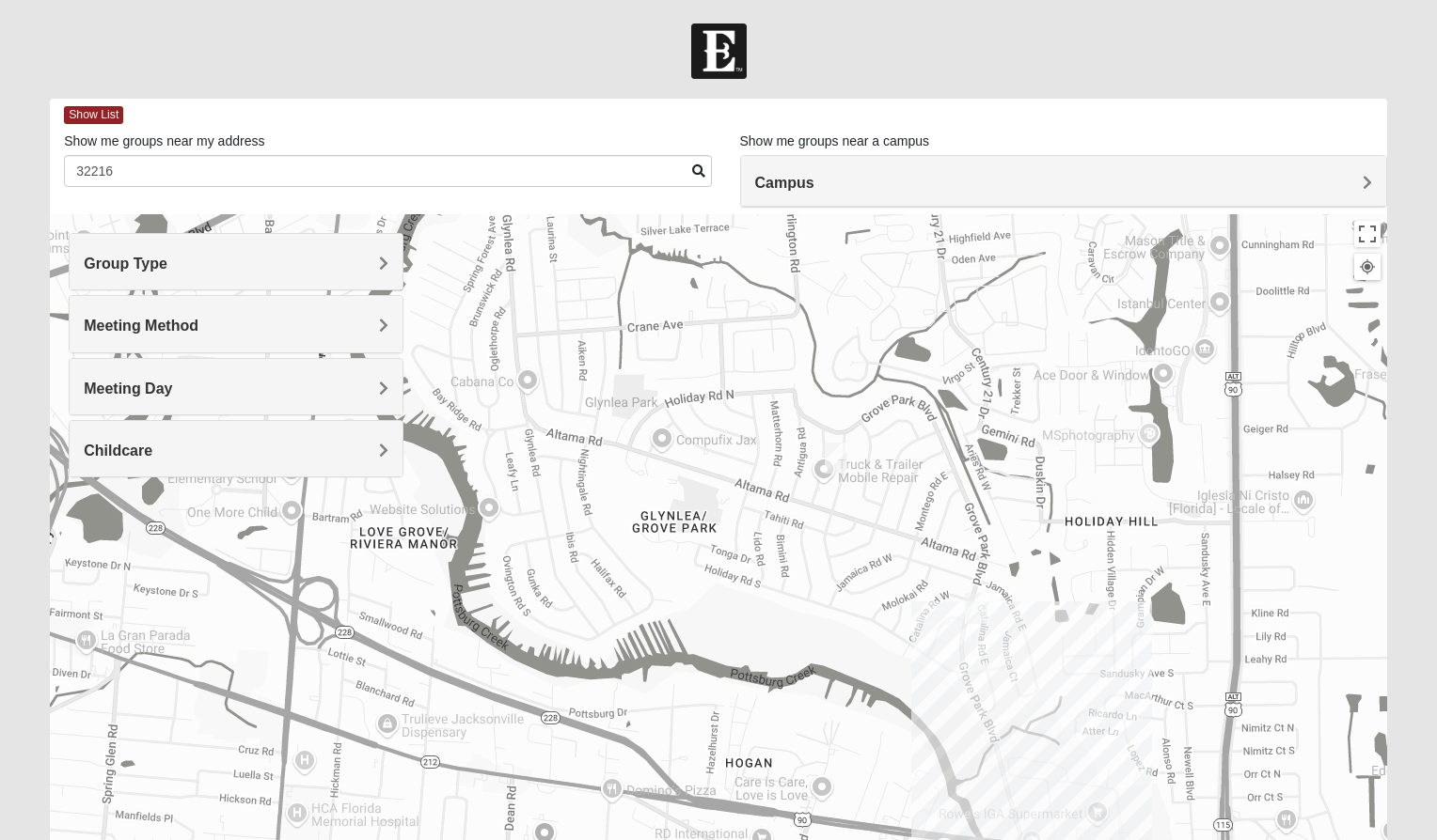
drag, startPoint x: 530, startPoint y: 482, endPoint x: 665, endPoint y: 569, distance: 160.6
click at [665, 569] on div at bounding box center [718, 589] width 1337 height 751
click at [618, 500] on div at bounding box center [718, 589] width 1337 height 751
click at [613, 508] on div at bounding box center [718, 589] width 1337 height 751
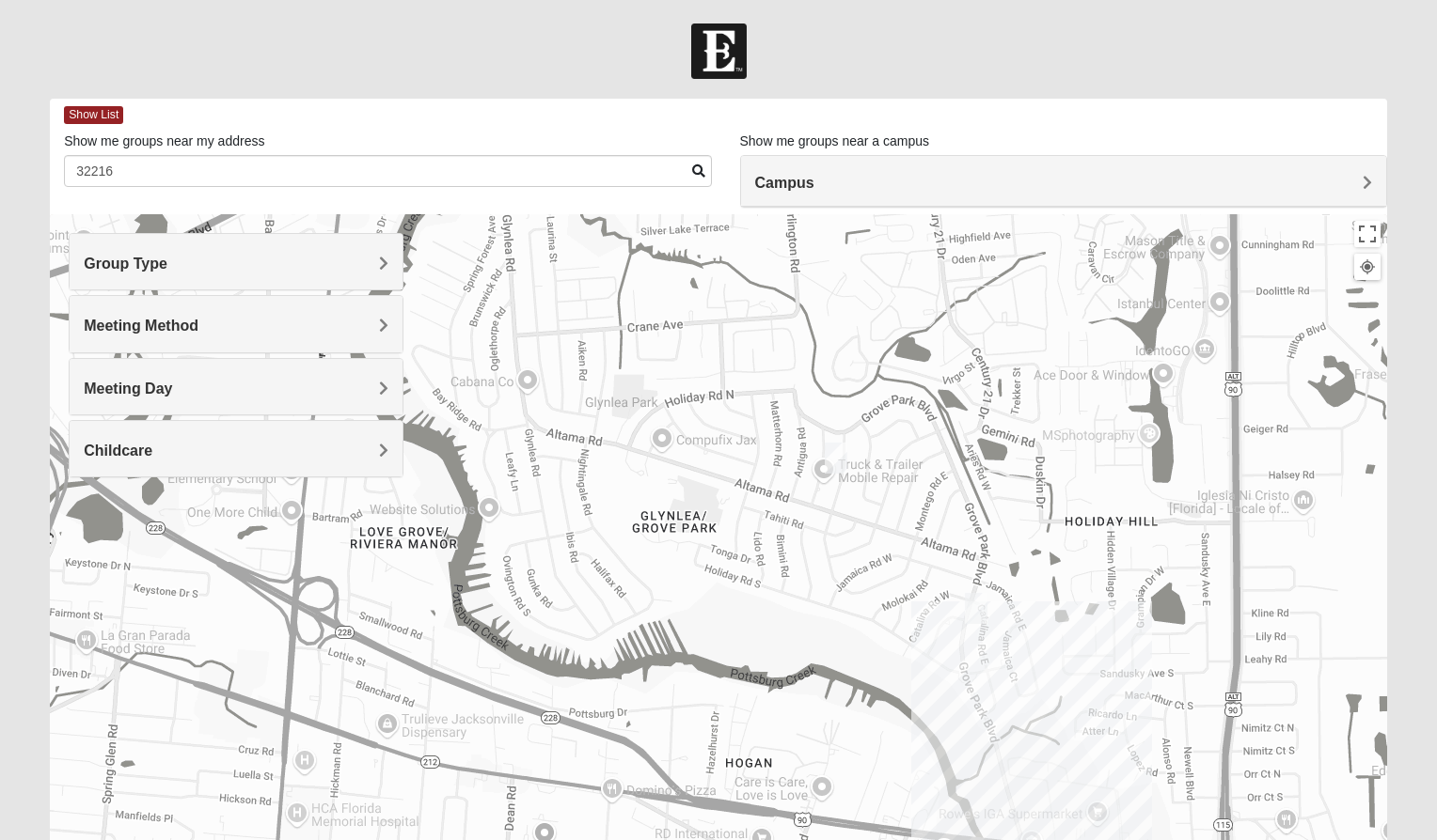
click at [613, 508] on div at bounding box center [718, 589] width 1337 height 751
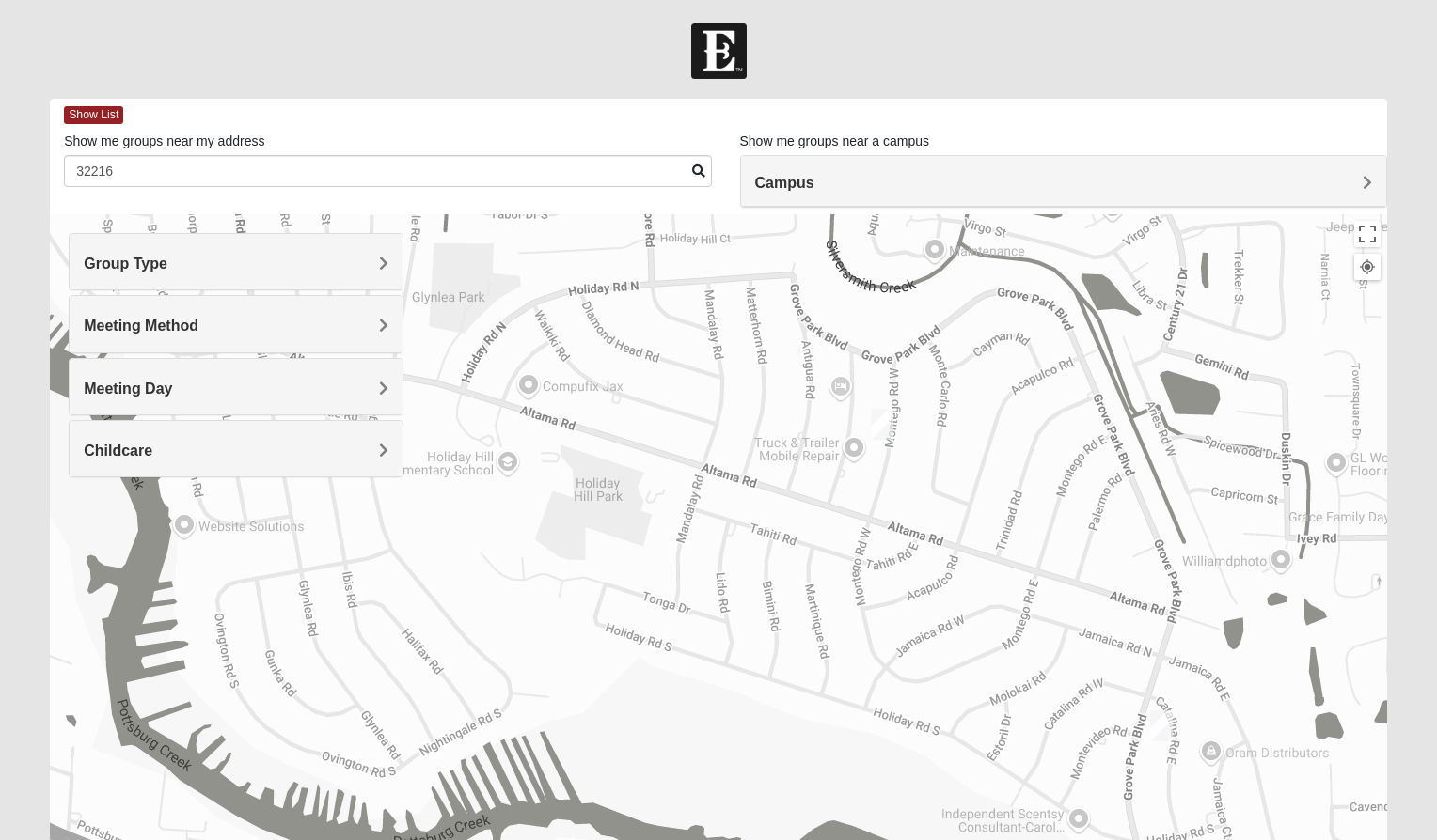
drag, startPoint x: 716, startPoint y: 533, endPoint x: 529, endPoint y: 536, distance: 187.0
click at [529, 536] on div at bounding box center [718, 589] width 1337 height 751
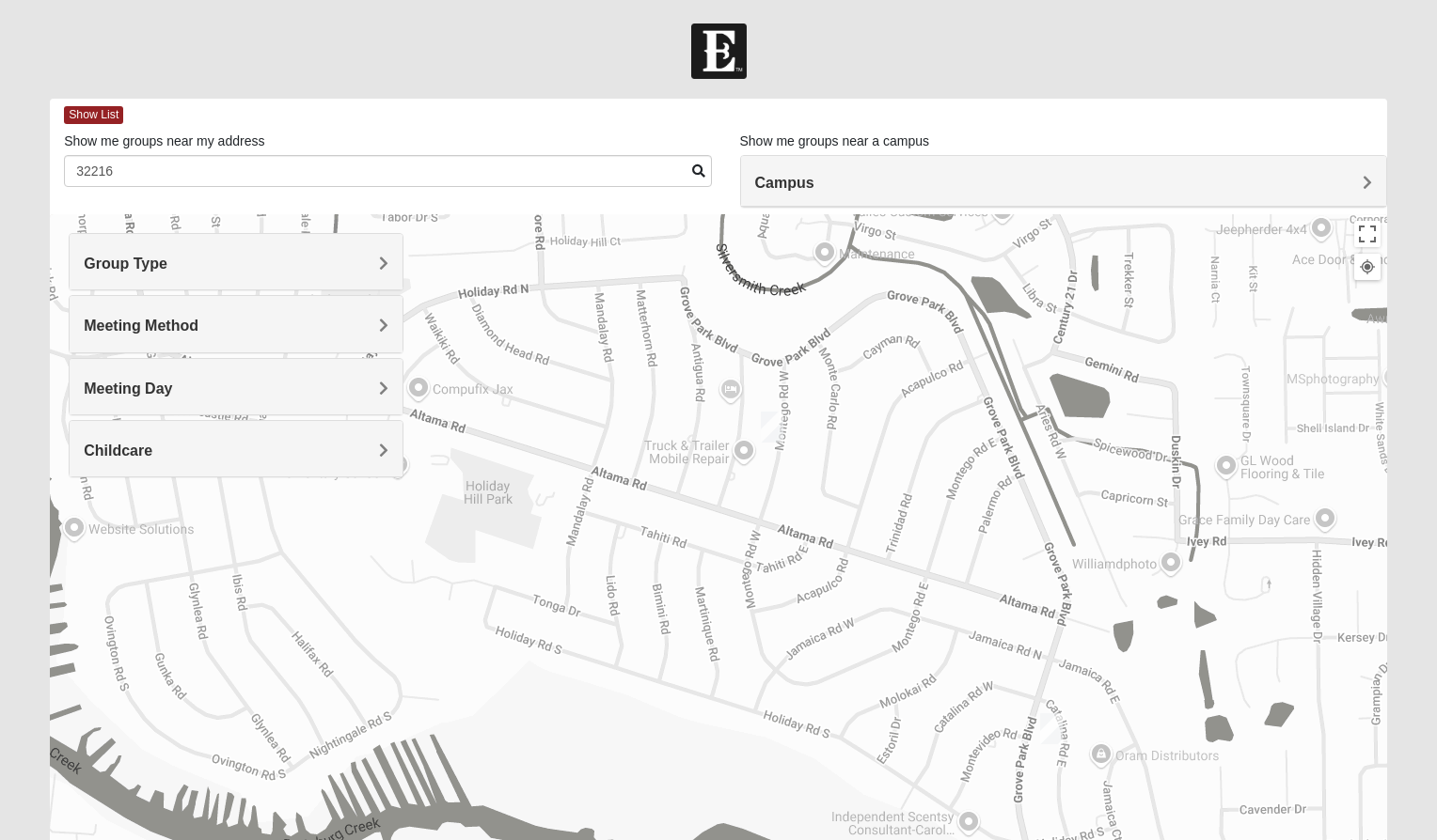
drag, startPoint x: 867, startPoint y: 538, endPoint x: 755, endPoint y: 542, distance: 112.1
click at [755, 542] on div at bounding box center [718, 589] width 1337 height 751
click at [773, 421] on img "1825 Mixed Shamet 32216" at bounding box center [772, 427] width 23 height 31
click at [646, 376] on span "Learn More" at bounding box center [672, 386] width 79 height 20
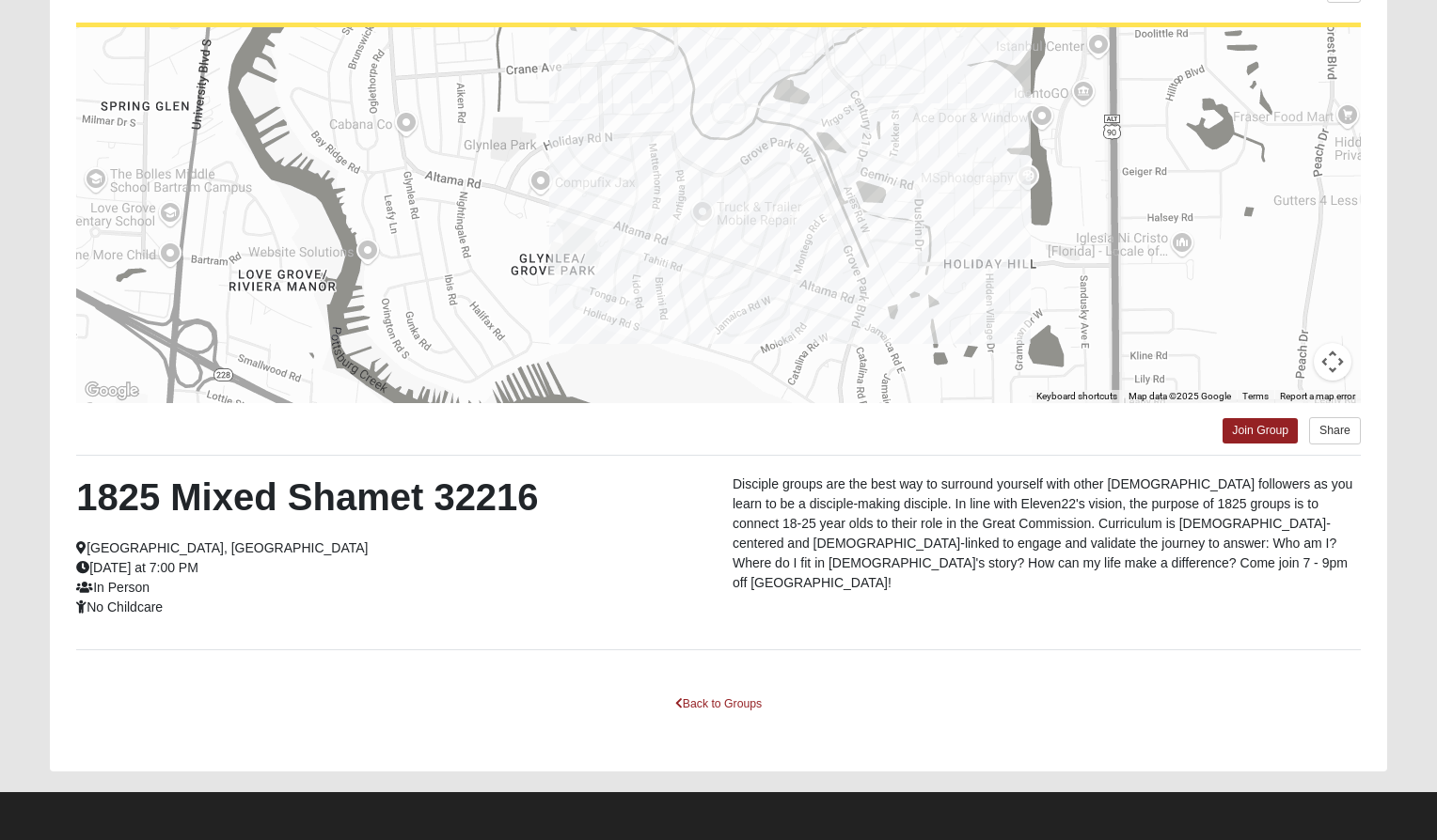
scroll to position [177, 0]
click at [1277, 439] on link "Join Group" at bounding box center [1260, 431] width 76 height 25
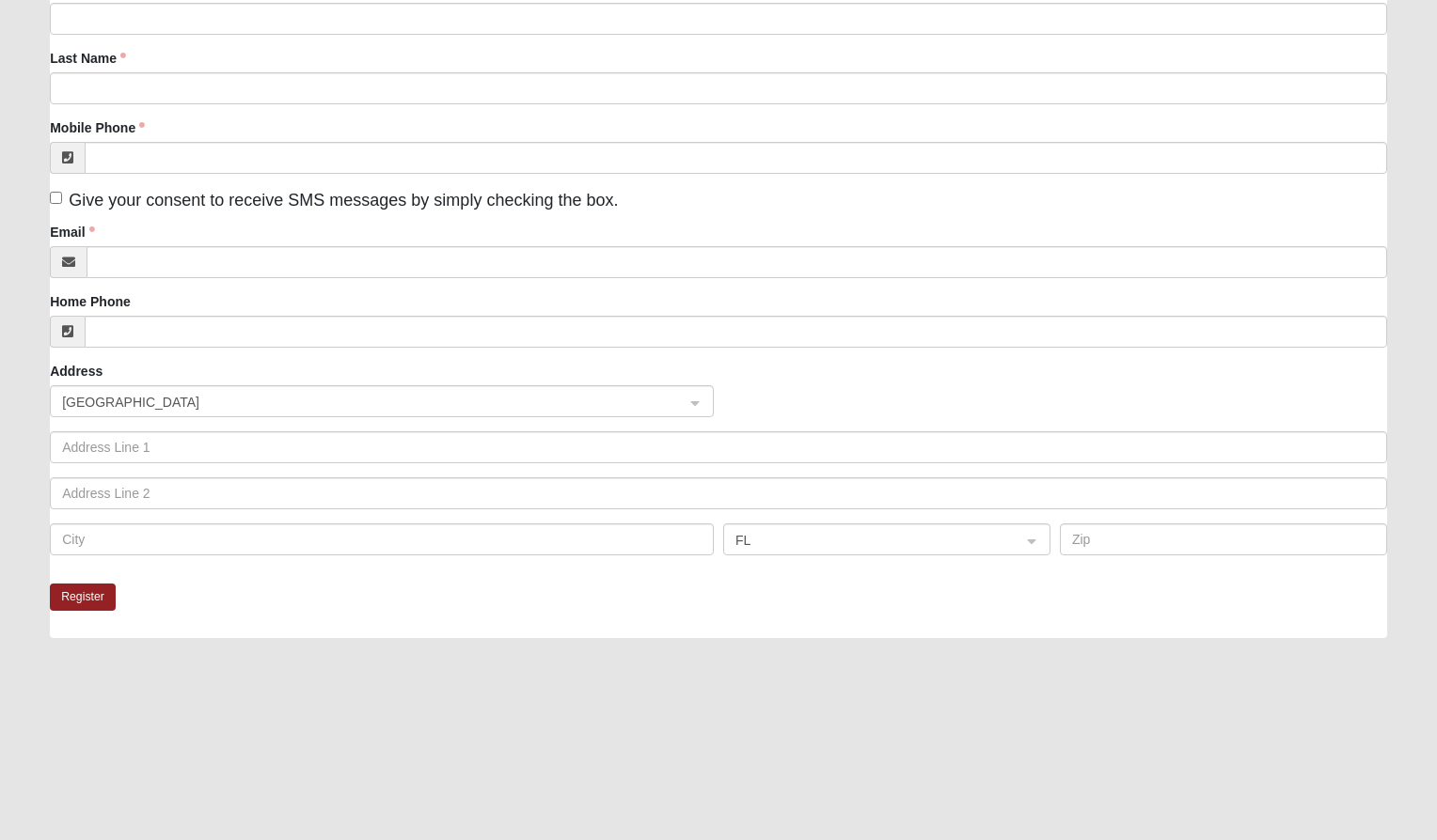
scroll to position [247, 0]
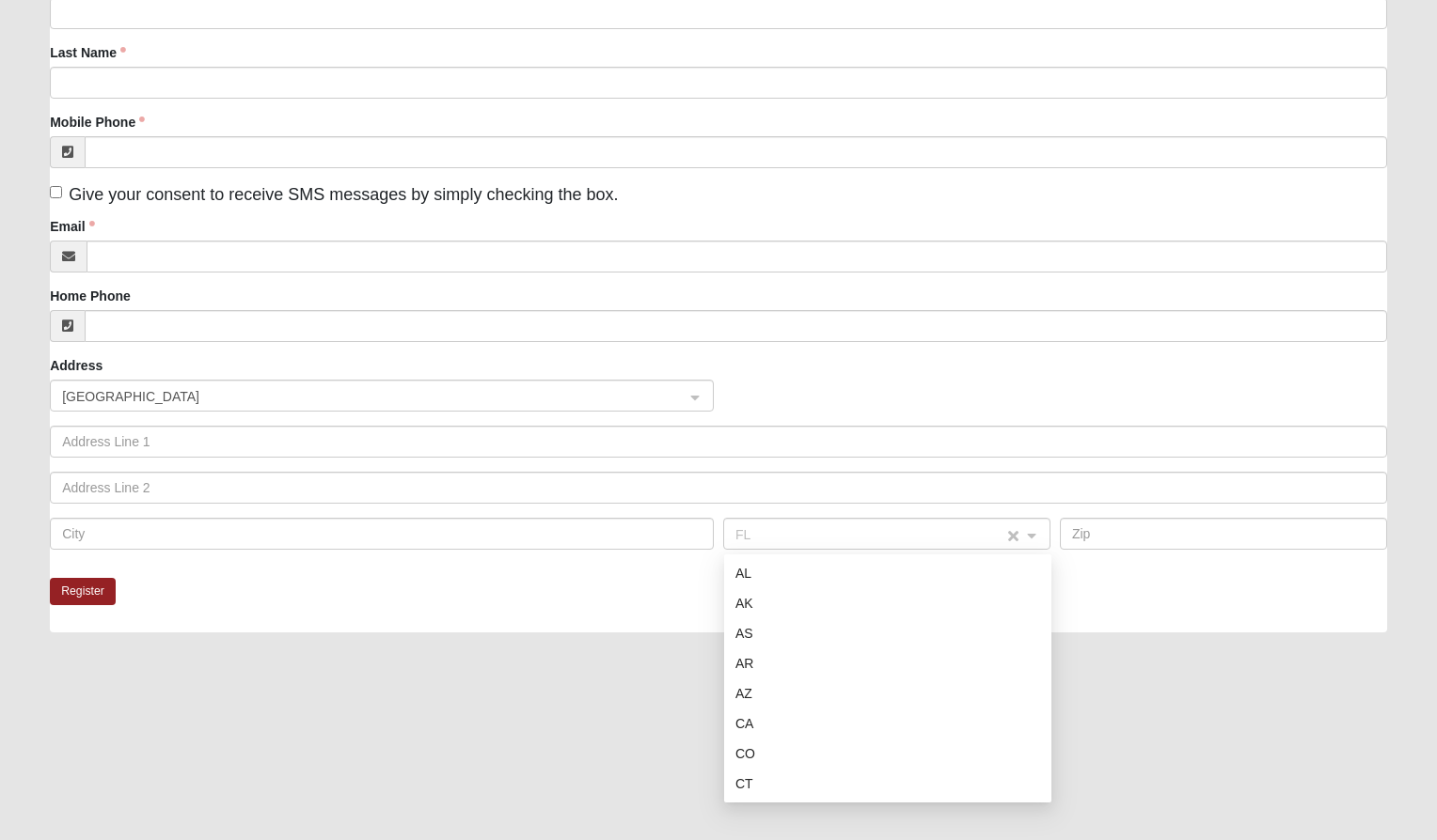
click at [948, 527] on span "FL" at bounding box center [869, 534] width 269 height 21
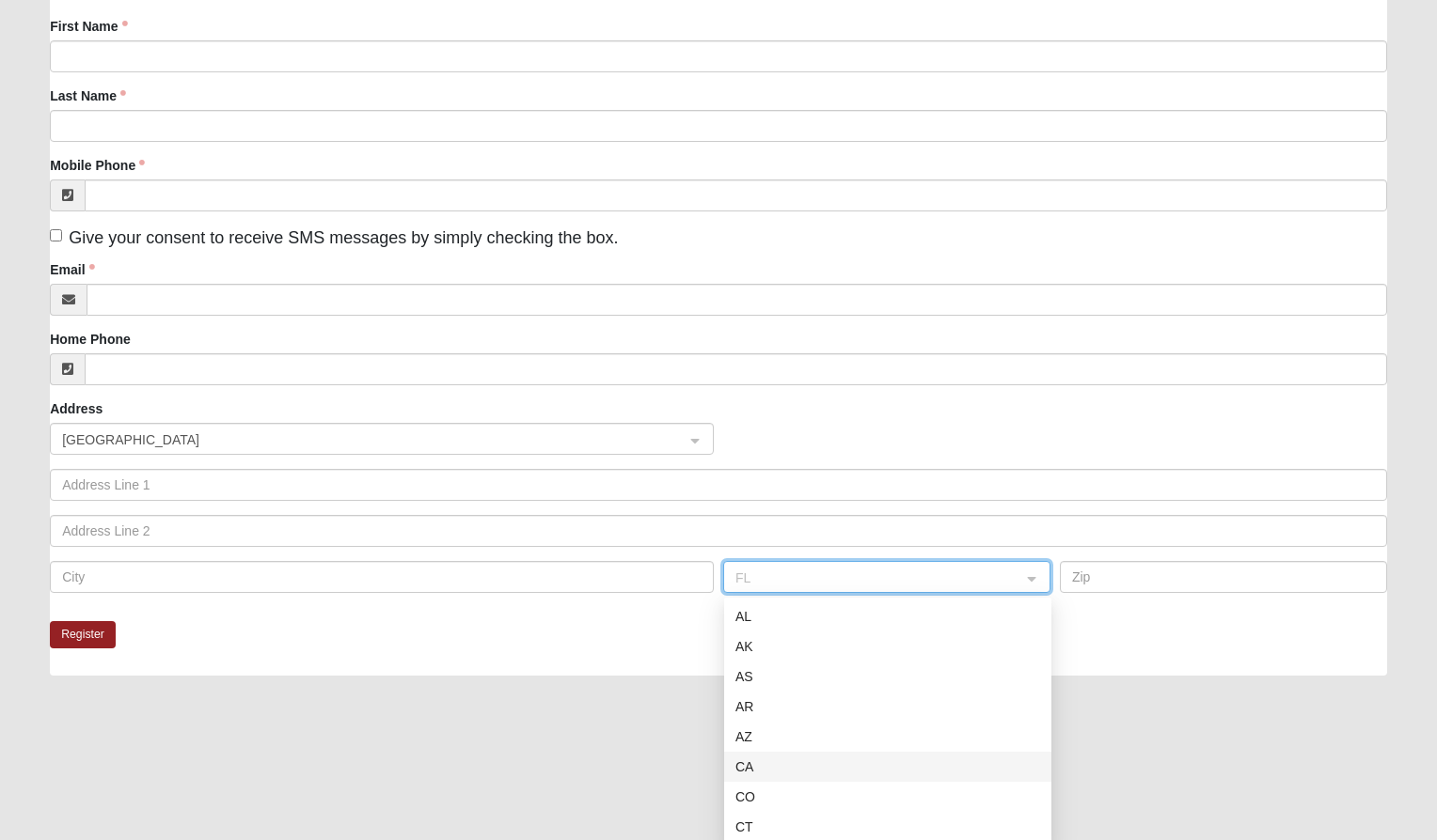
scroll to position [204, 0]
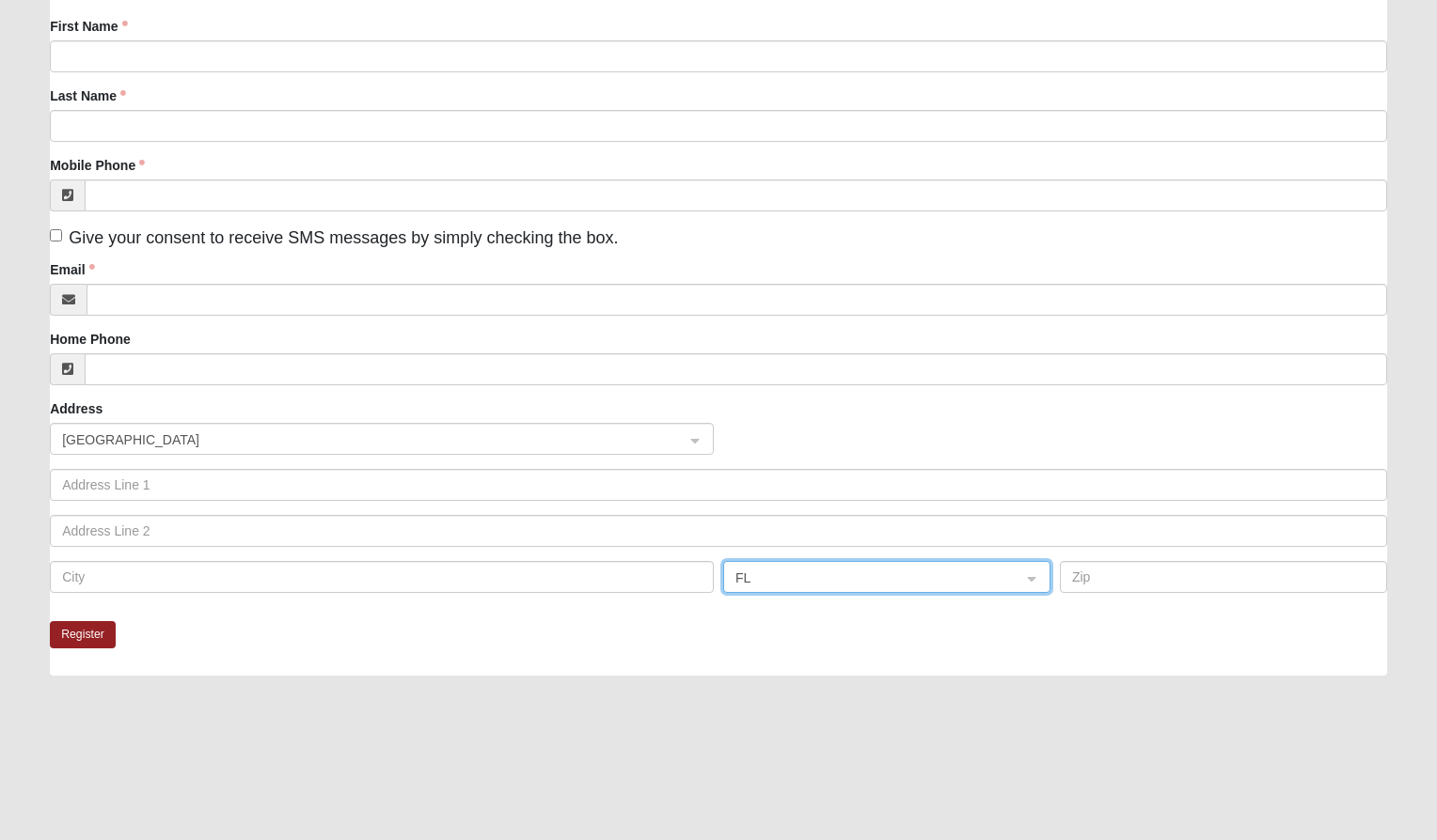
click at [386, 620] on fieldset "Please complete the form below to register for 1825 Mixed [PERSON_NAME] 32216. …" at bounding box center [718, 285] width 1337 height 673
click at [359, 454] on span at bounding box center [374, 440] width 628 height 32
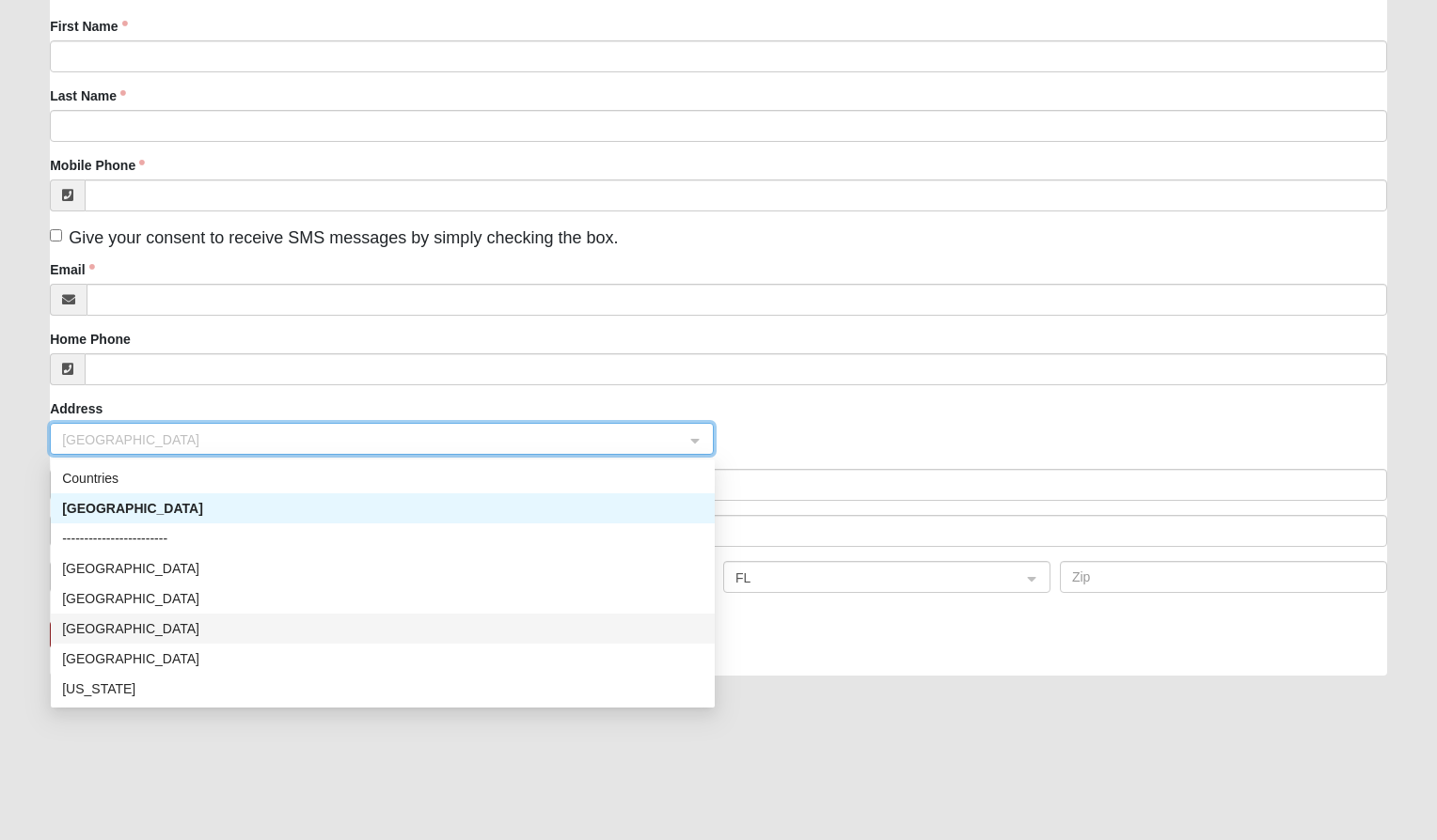
click at [120, 626] on div "[GEOGRAPHIC_DATA]" at bounding box center [382, 628] width 641 height 21
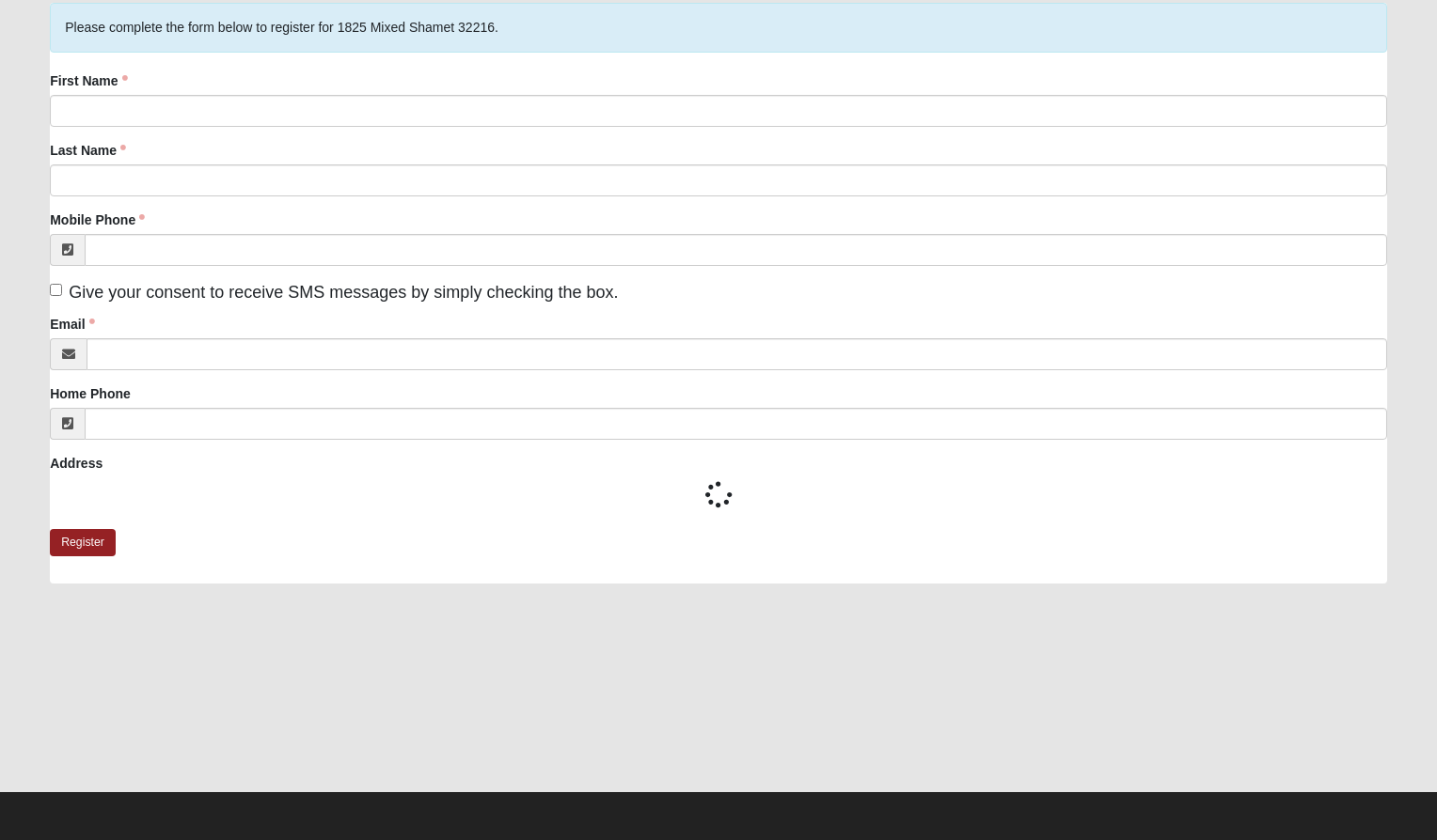
scroll to position [148, 0]
